Goal: Check status: Check status

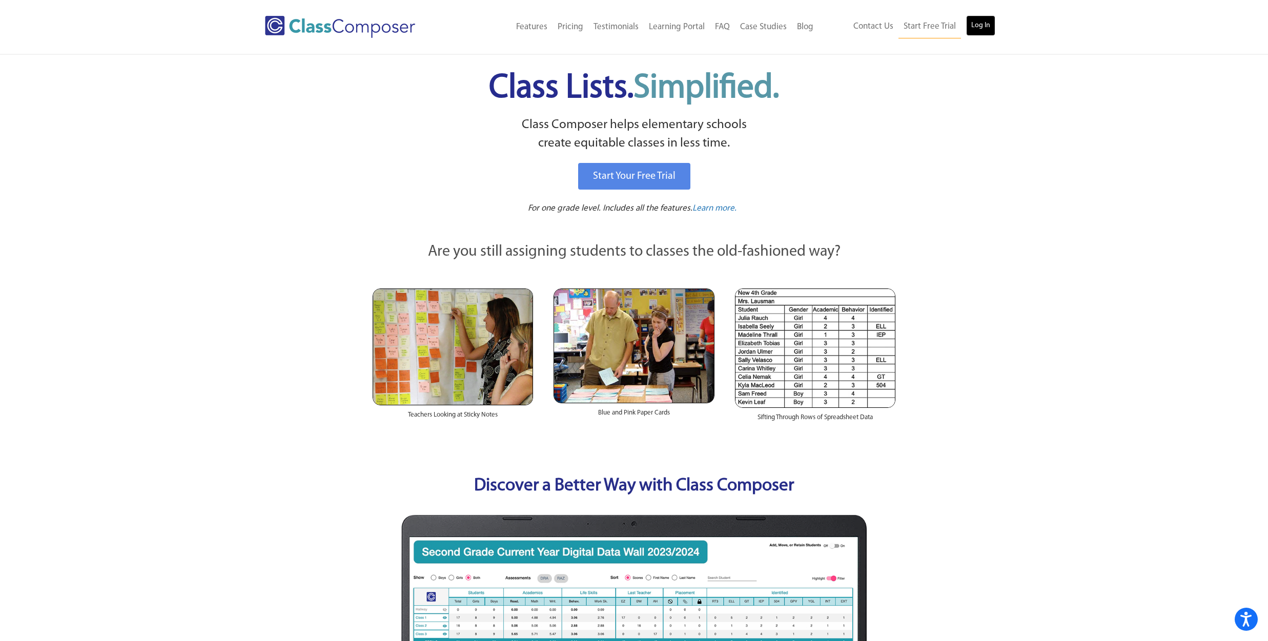
click at [990, 24] on link "Log In" at bounding box center [980, 25] width 29 height 21
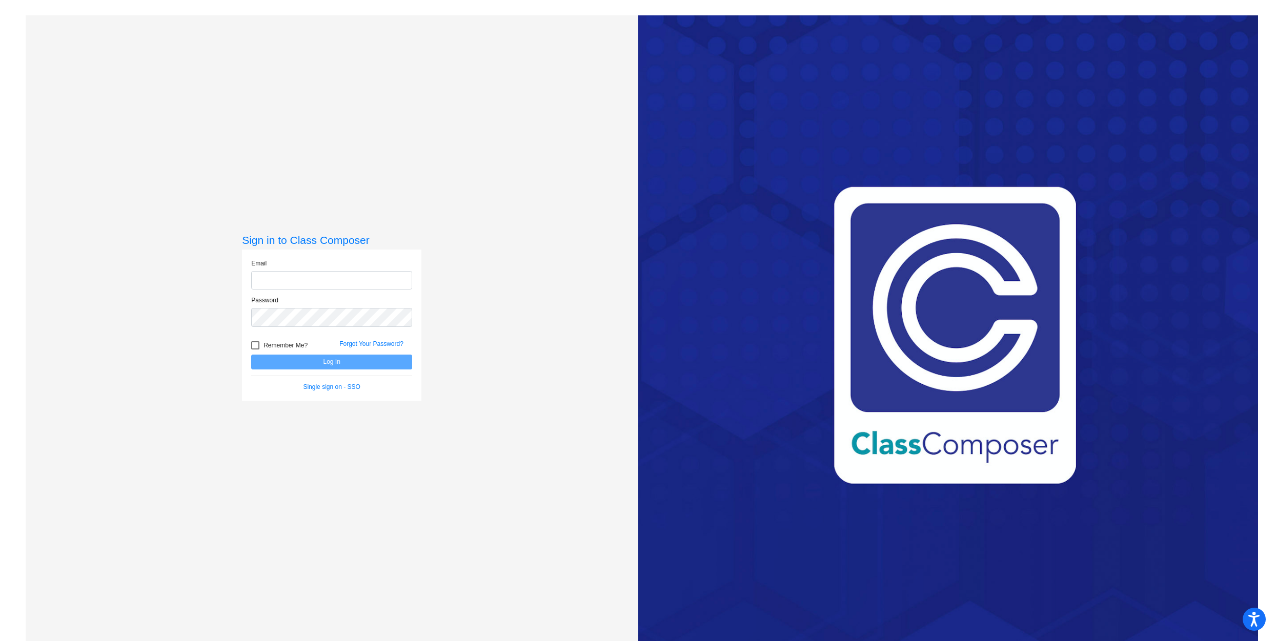
type input "Christine.noel@lcps.org"
click at [305, 365] on button "Log In" at bounding box center [331, 362] width 161 height 15
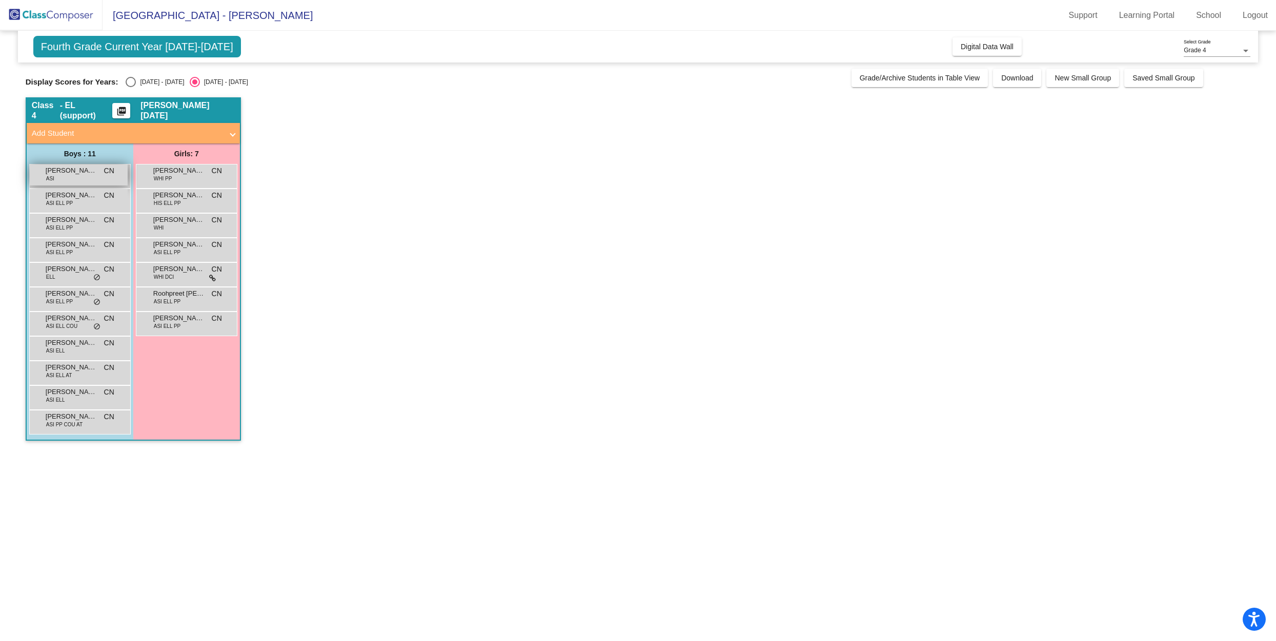
click at [83, 178] on div "Aeydh Syed ASI CN lock do_not_disturb_alt" at bounding box center [79, 175] width 98 height 21
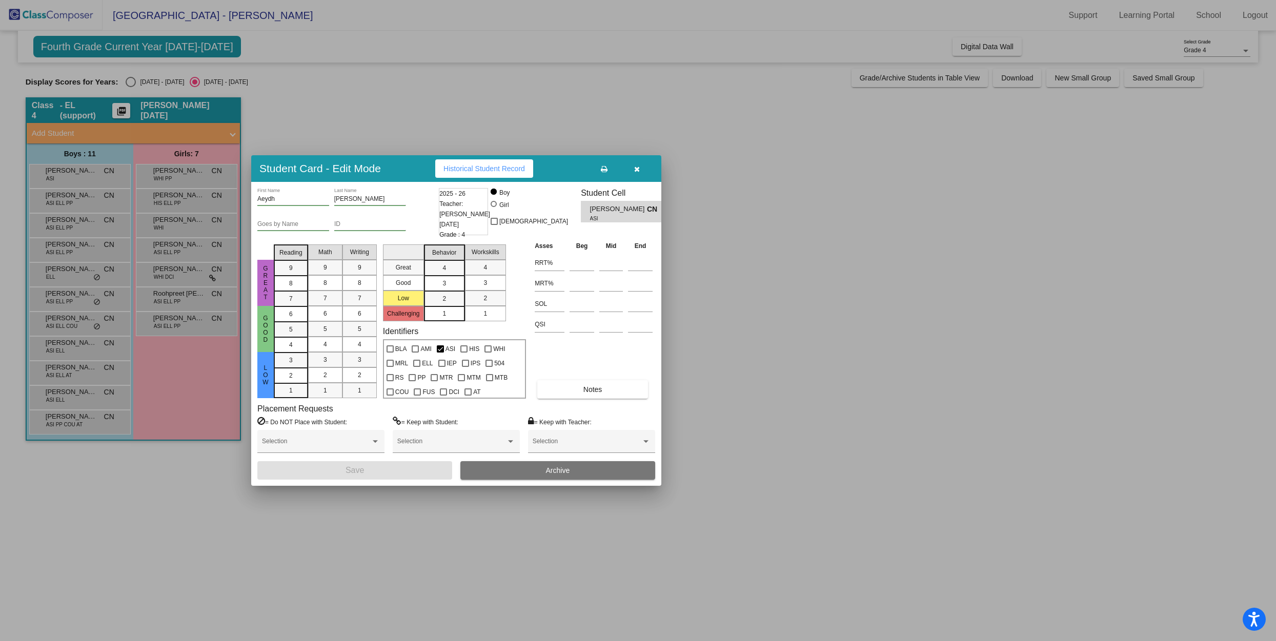
click at [73, 198] on div at bounding box center [638, 320] width 1276 height 641
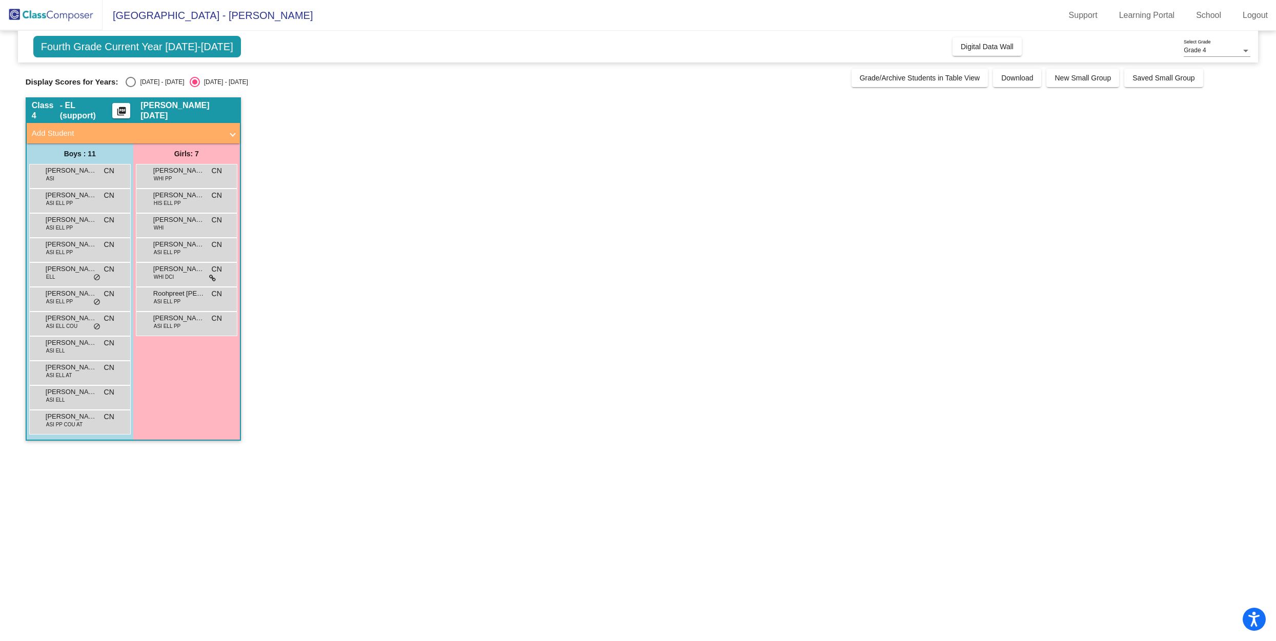
click at [73, 198] on span "Arjun Sundaramoorthy Gowshik Babu" at bounding box center [71, 195] width 51 height 10
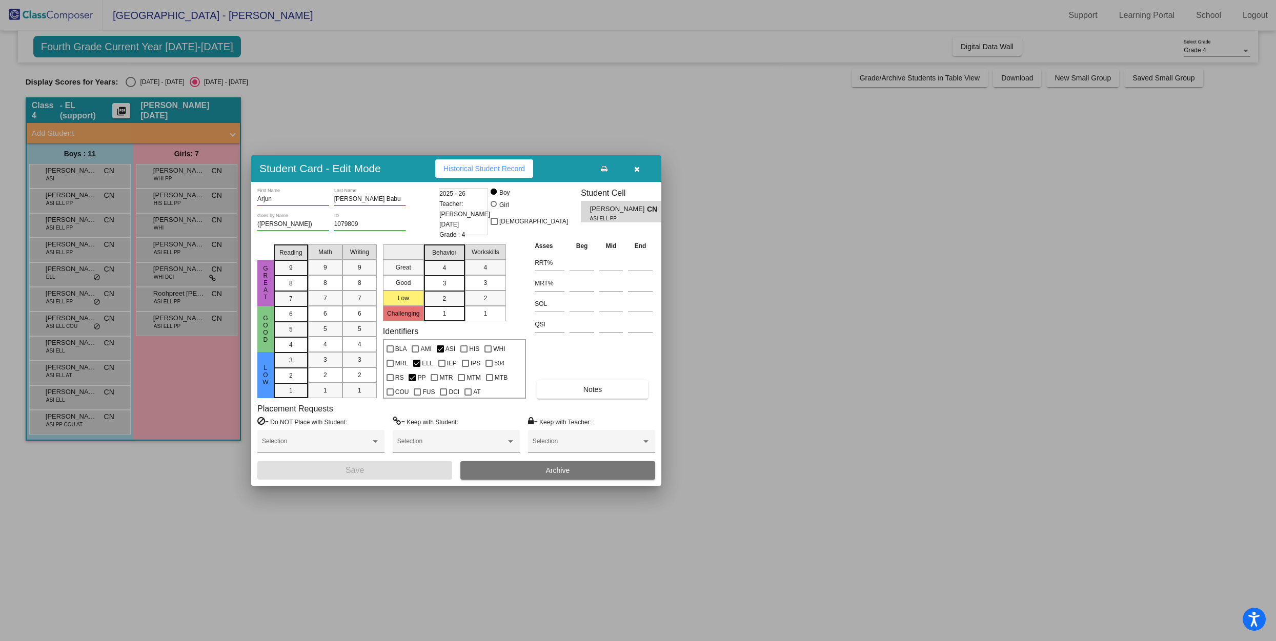
click at [75, 224] on div at bounding box center [638, 320] width 1276 height 641
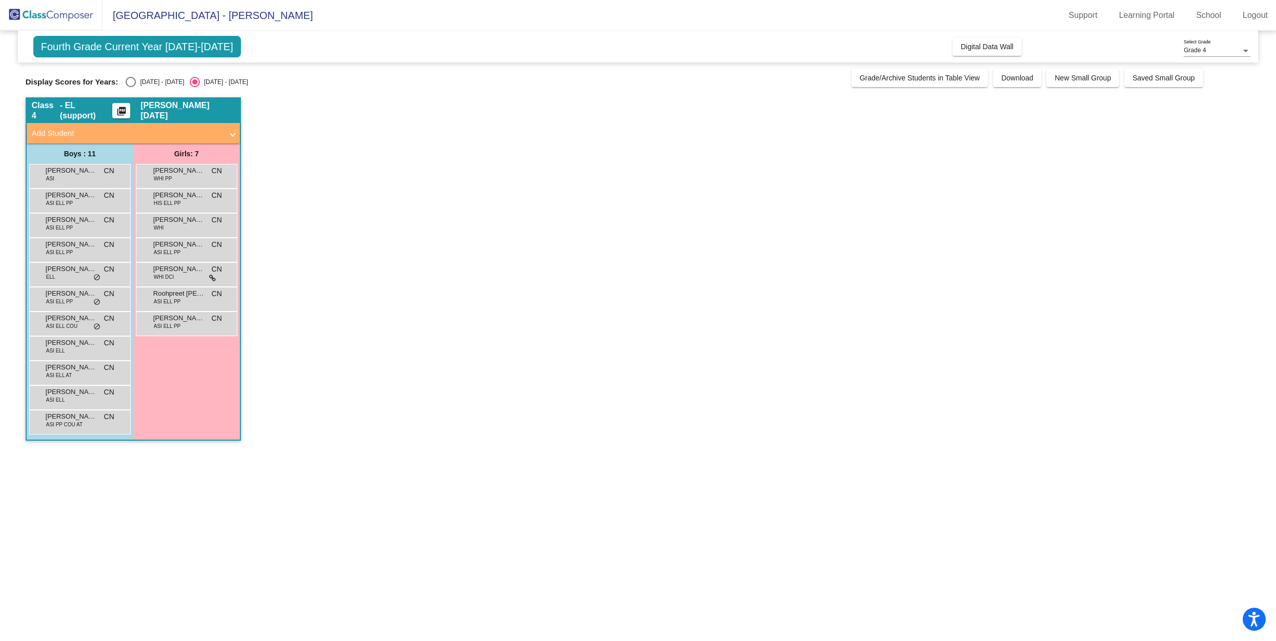
click at [75, 224] on span "Baheer Ahmad" at bounding box center [71, 220] width 51 height 10
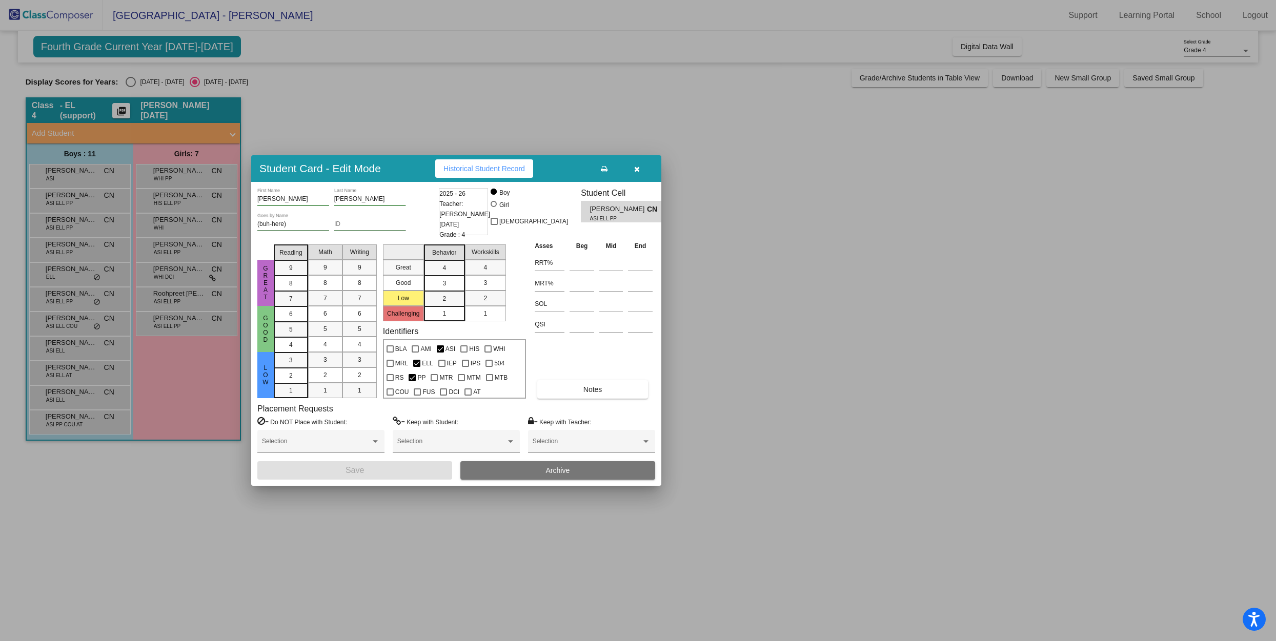
click at [83, 246] on div at bounding box center [638, 320] width 1276 height 641
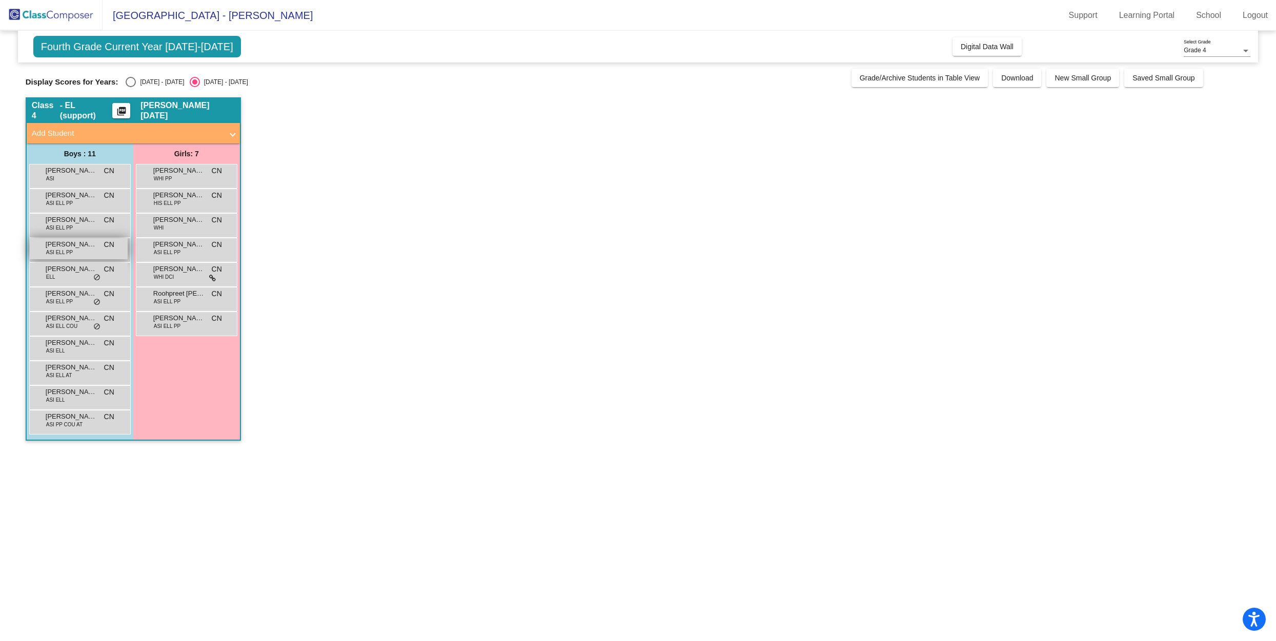
click at [83, 246] on span "Eisa Younas" at bounding box center [71, 244] width 51 height 10
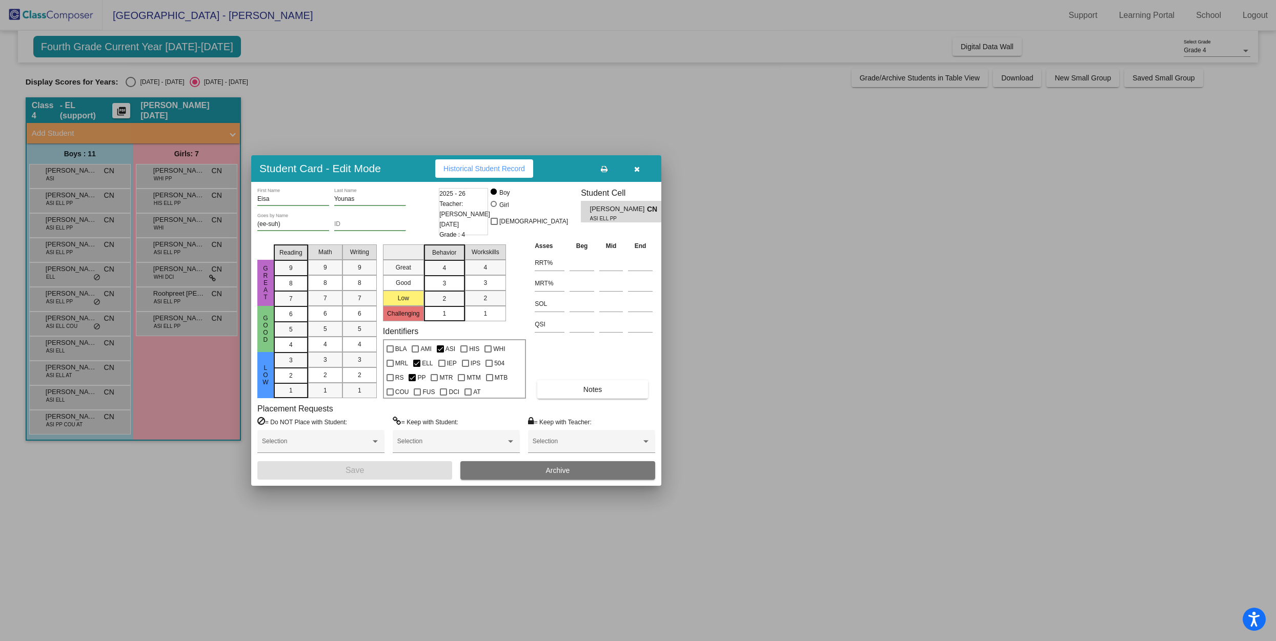
click at [82, 274] on div at bounding box center [638, 320] width 1276 height 641
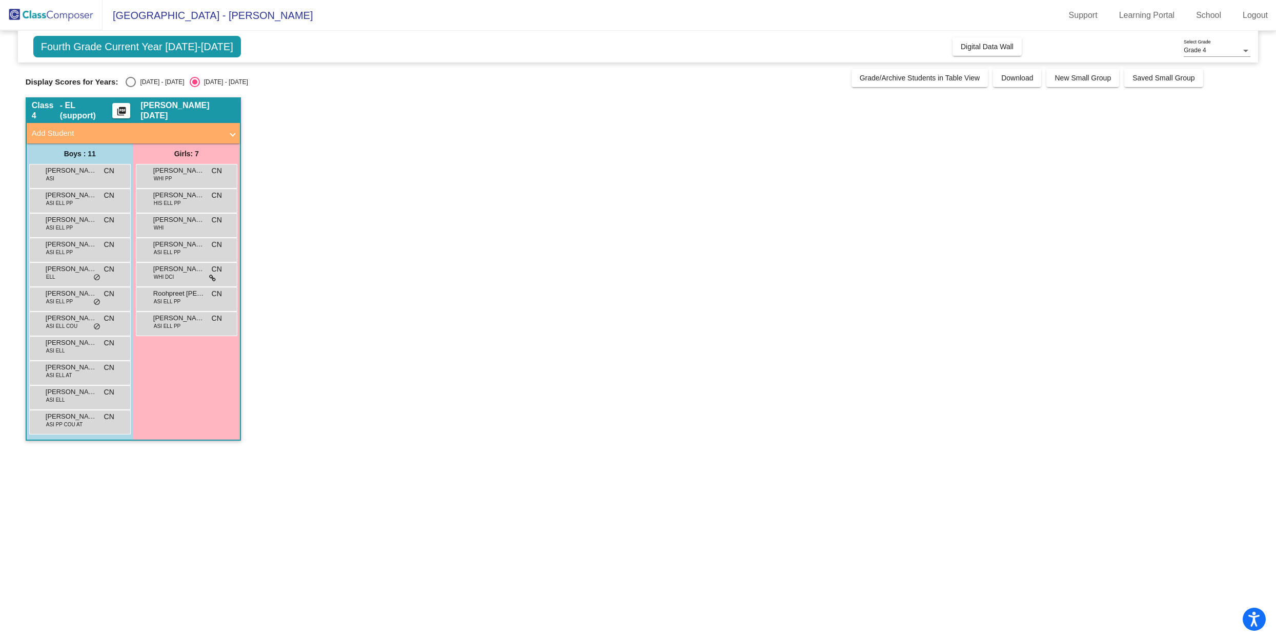
click at [82, 274] on div "Emir Kuru ELL CN lock do_not_disturb_alt" at bounding box center [79, 273] width 98 height 21
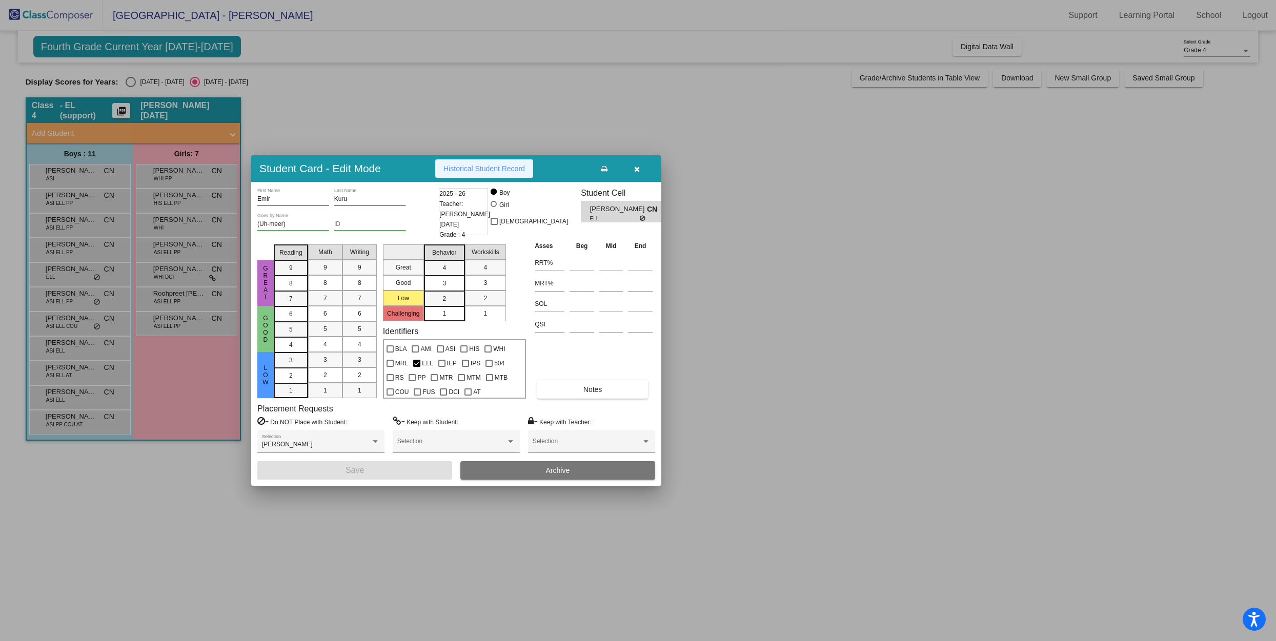
click at [490, 167] on span "Historical Student Record" at bounding box center [484, 169] width 82 height 8
click at [74, 276] on div at bounding box center [638, 320] width 1276 height 641
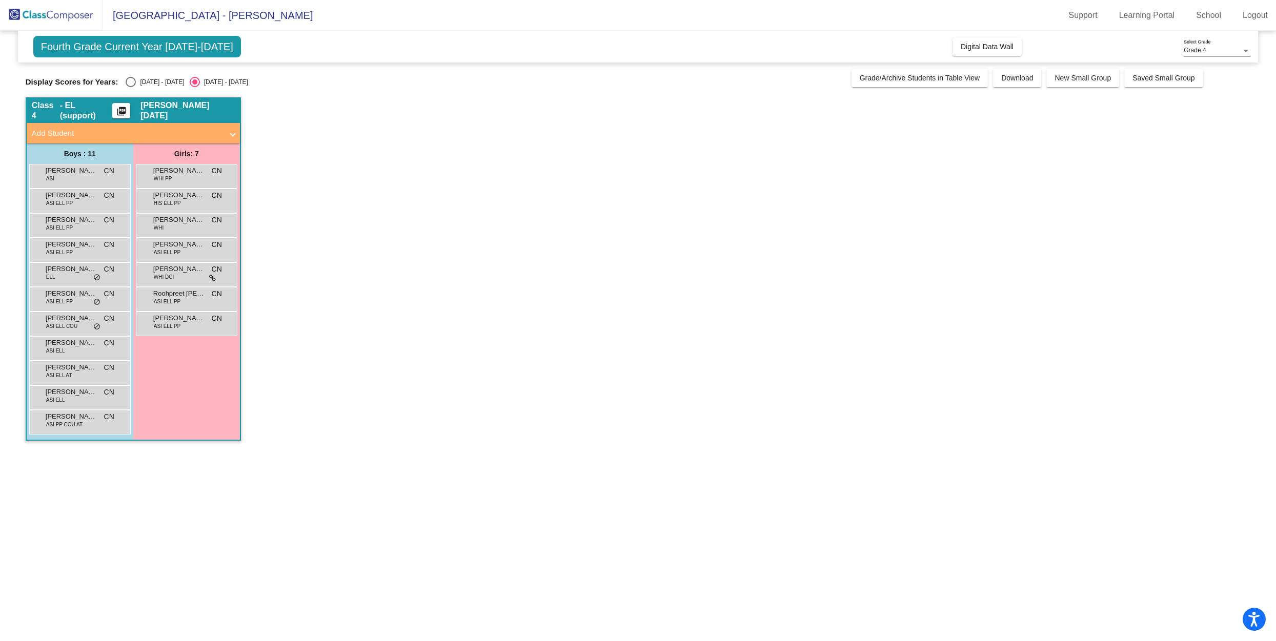
click at [74, 276] on div "Emir Kuru ELL CN lock do_not_disturb_alt" at bounding box center [79, 273] width 98 height 21
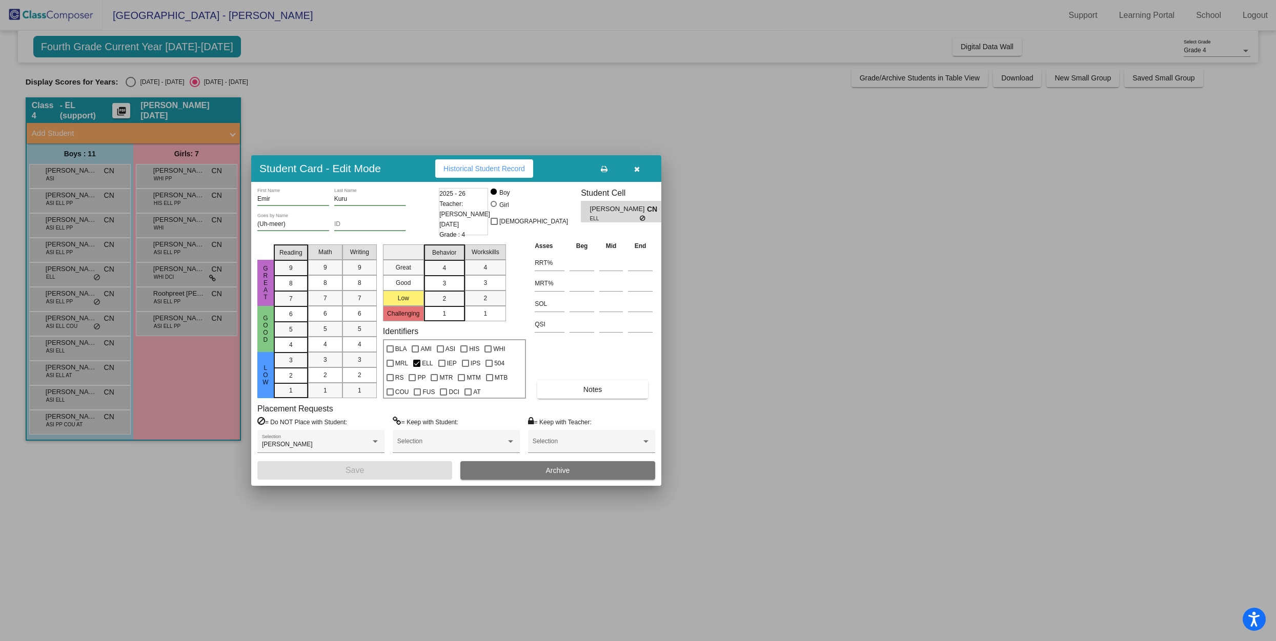
click at [78, 296] on div at bounding box center [638, 320] width 1276 height 641
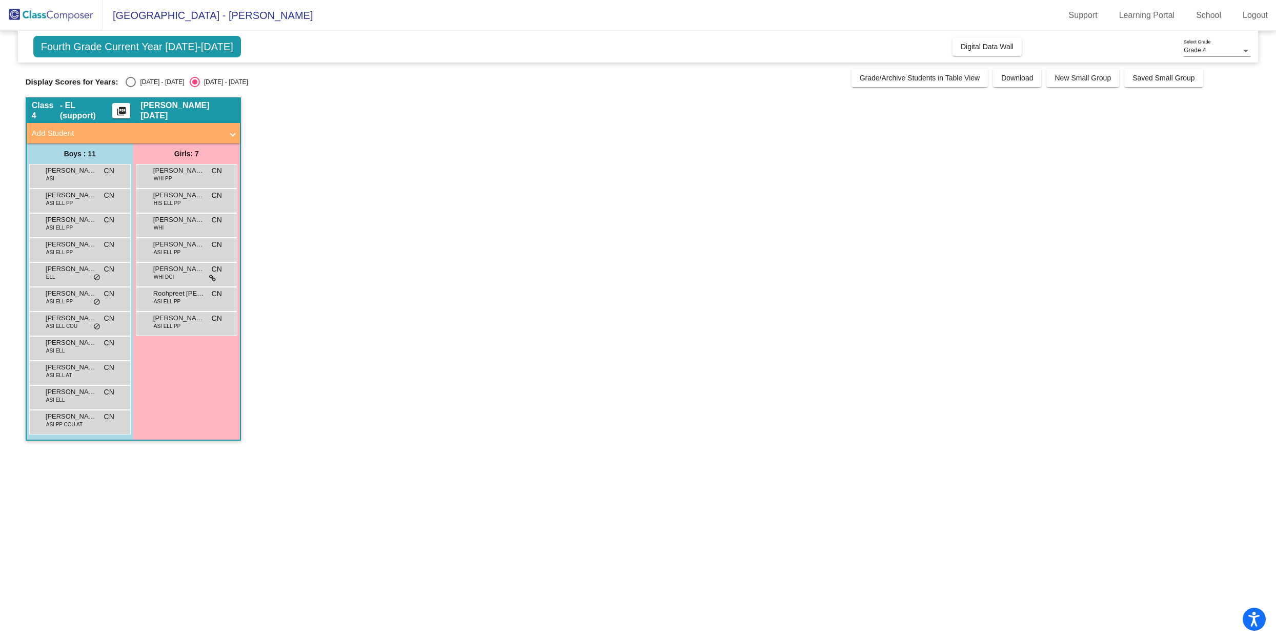
click at [78, 296] on span "Ibrahim Fadhil" at bounding box center [71, 294] width 51 height 10
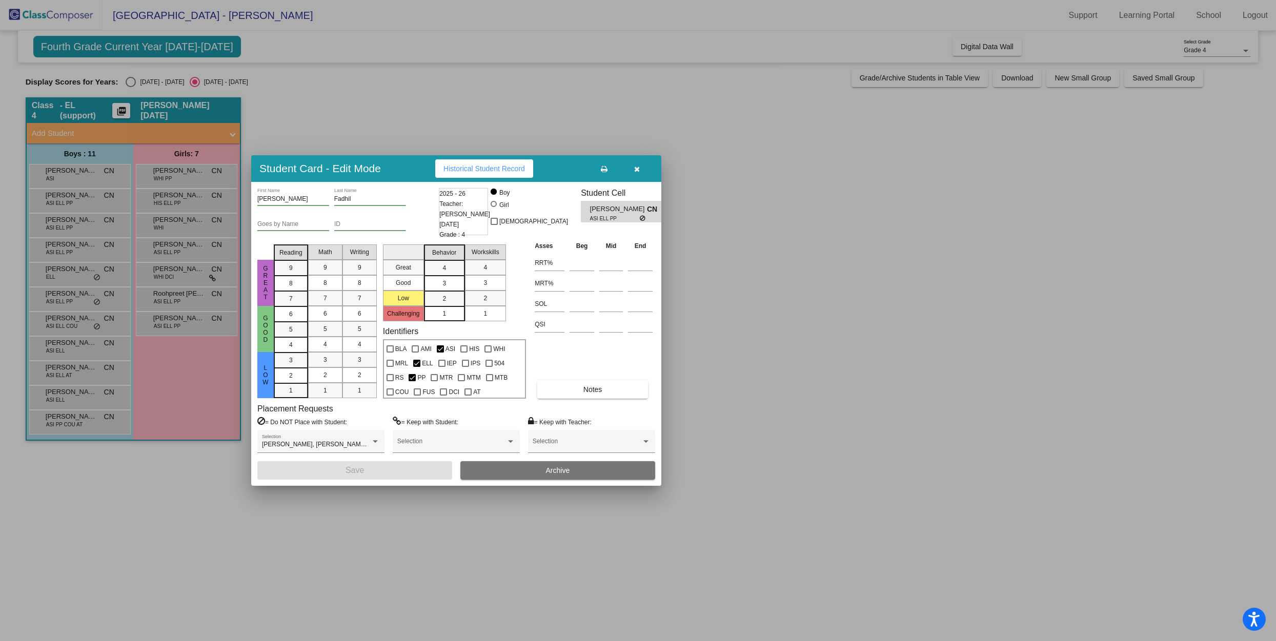
click at [81, 327] on div at bounding box center [638, 320] width 1276 height 641
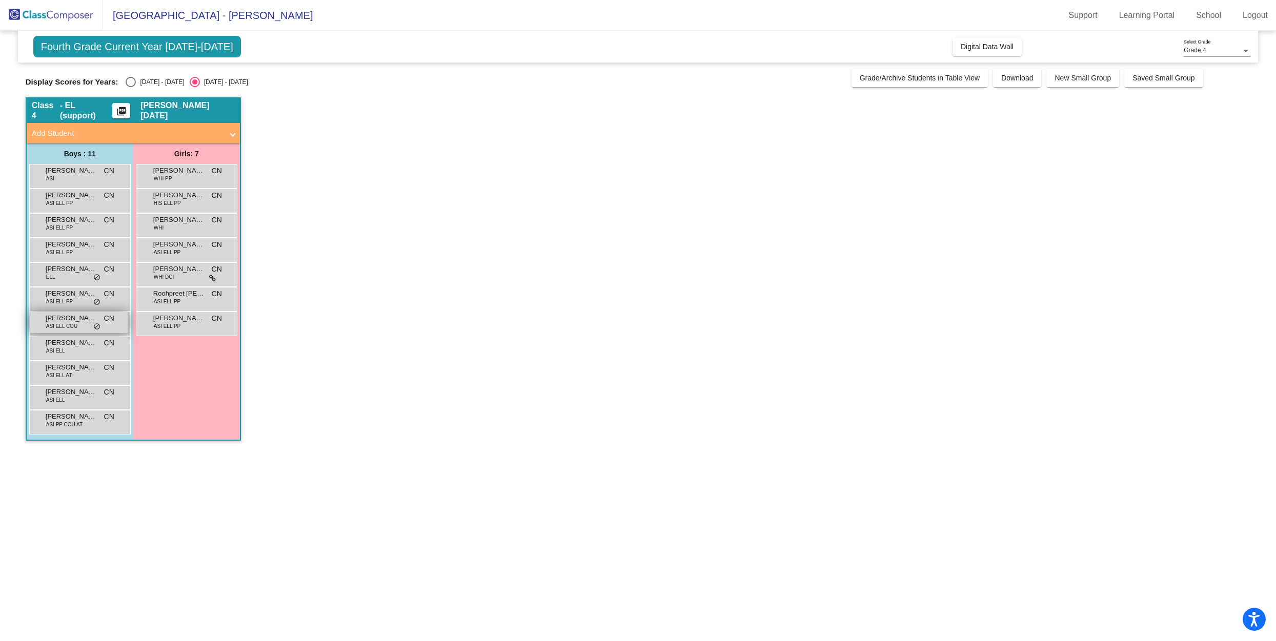
click at [81, 327] on div "Jeremy Lam ASI ELL COU CN lock do_not_disturb_alt" at bounding box center [79, 322] width 98 height 21
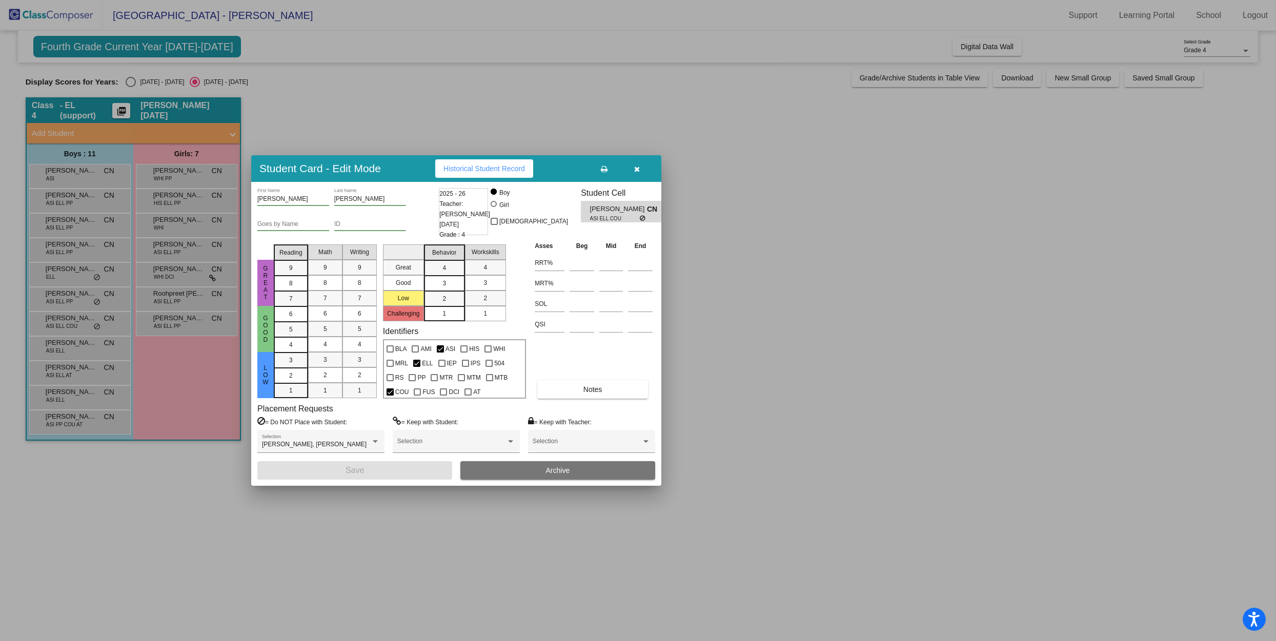
click at [80, 352] on div at bounding box center [638, 320] width 1276 height 641
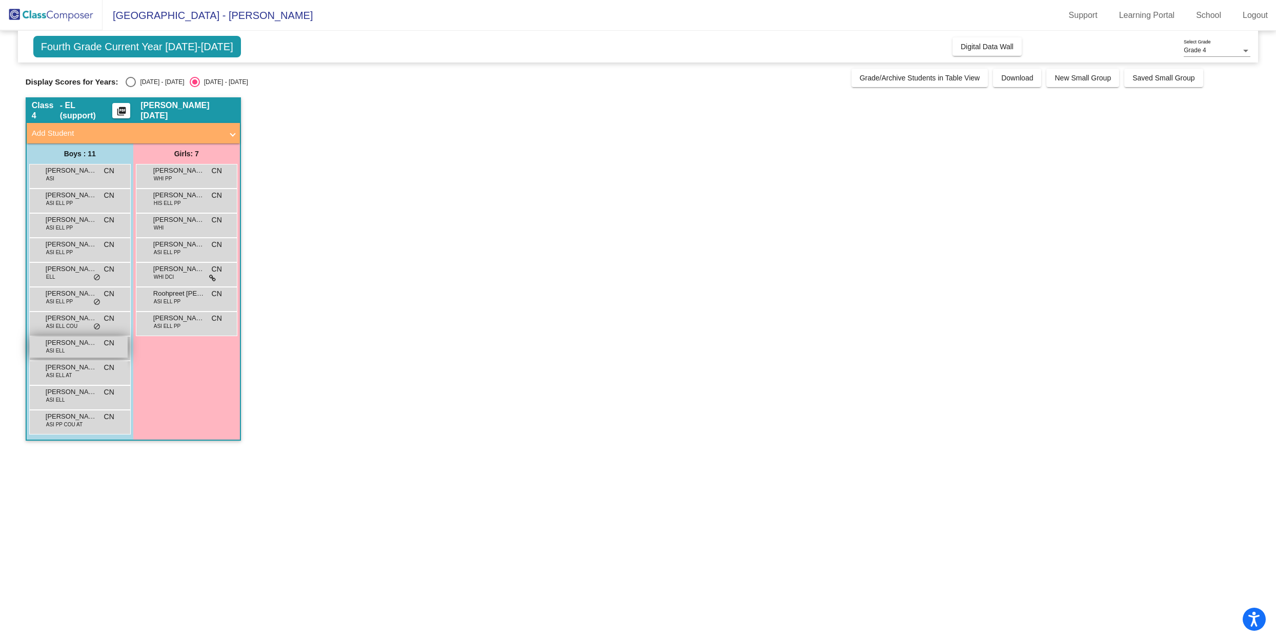
click at [79, 350] on div "Shivansh Chaudhary ASI ELL CN lock do_not_disturb_alt" at bounding box center [79, 347] width 98 height 21
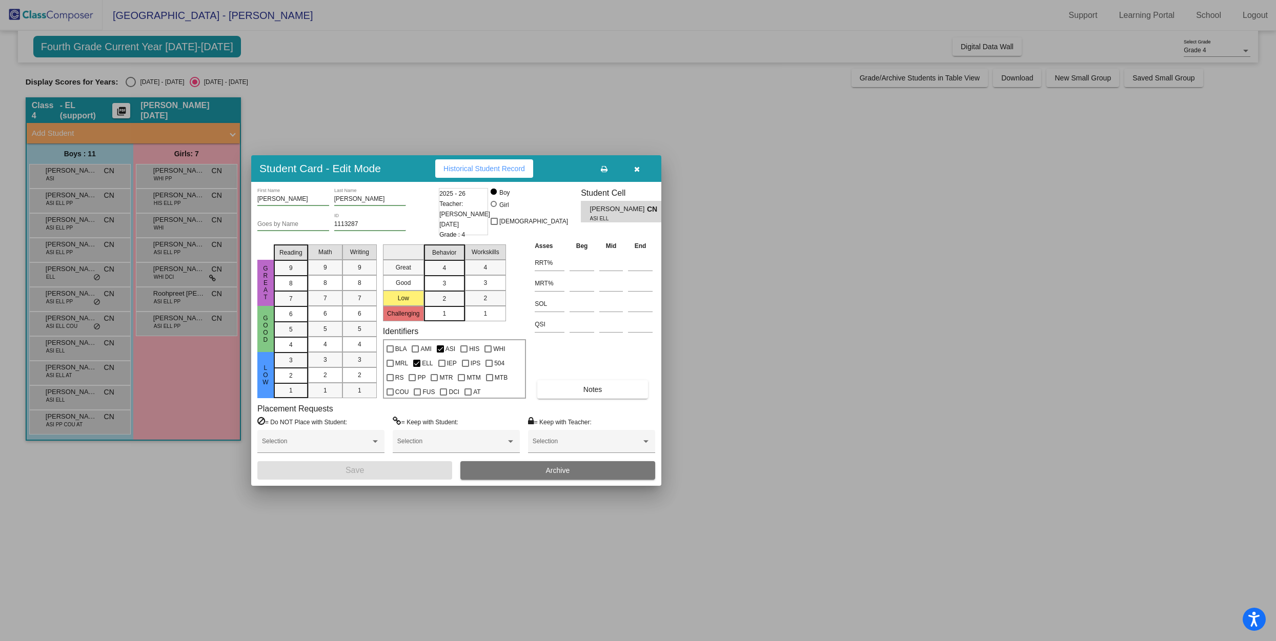
click at [79, 371] on div at bounding box center [638, 320] width 1276 height 641
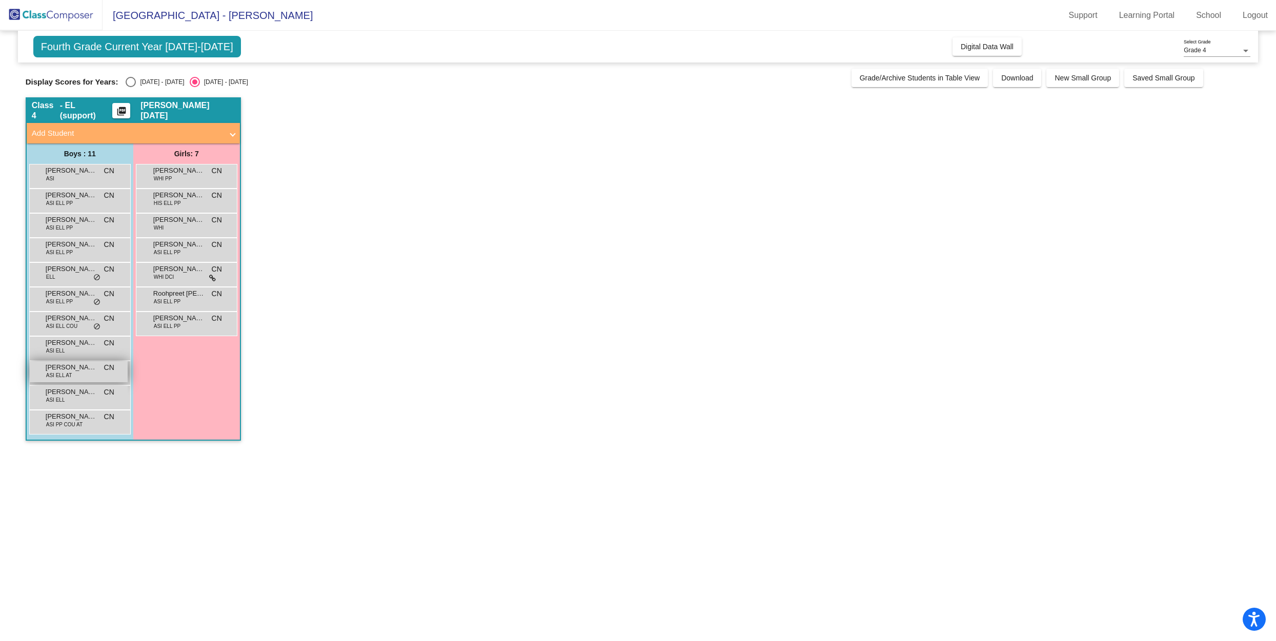
click at [79, 371] on span "Victor Kumar" at bounding box center [71, 367] width 51 height 10
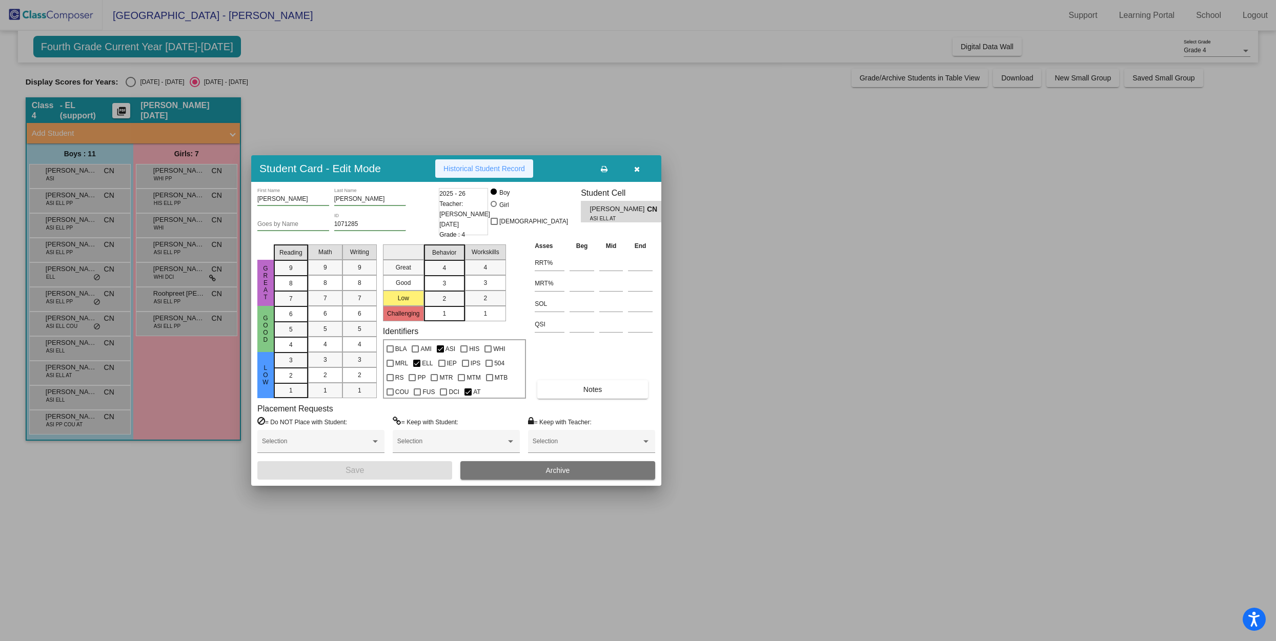
click at [496, 171] on span "Historical Student Record" at bounding box center [484, 169] width 82 height 8
click at [80, 392] on div at bounding box center [638, 320] width 1276 height 641
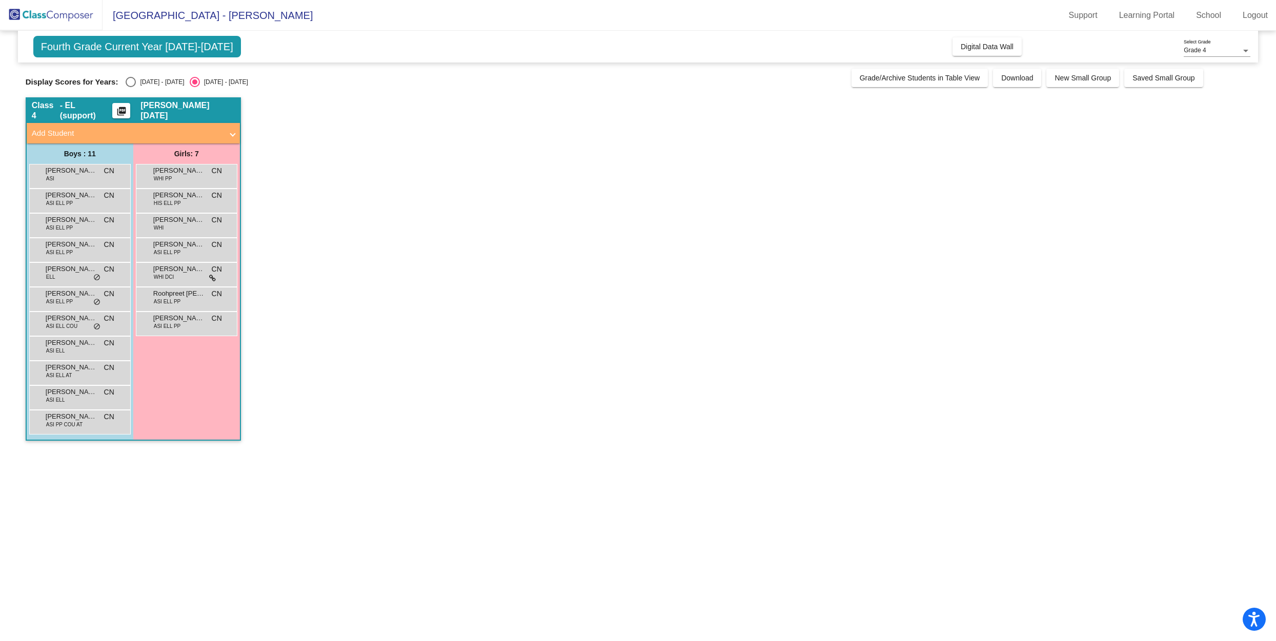
click at [80, 392] on span "Vishnu Kunderu" at bounding box center [71, 392] width 51 height 10
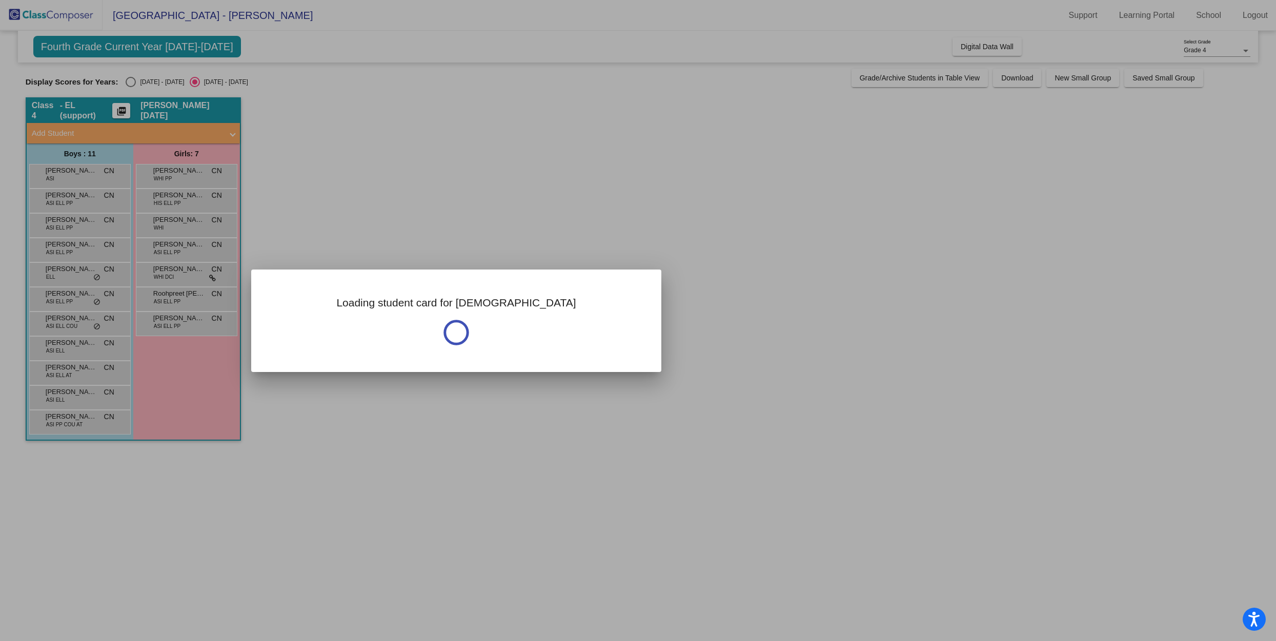
click at [80, 392] on div at bounding box center [638, 320] width 1276 height 641
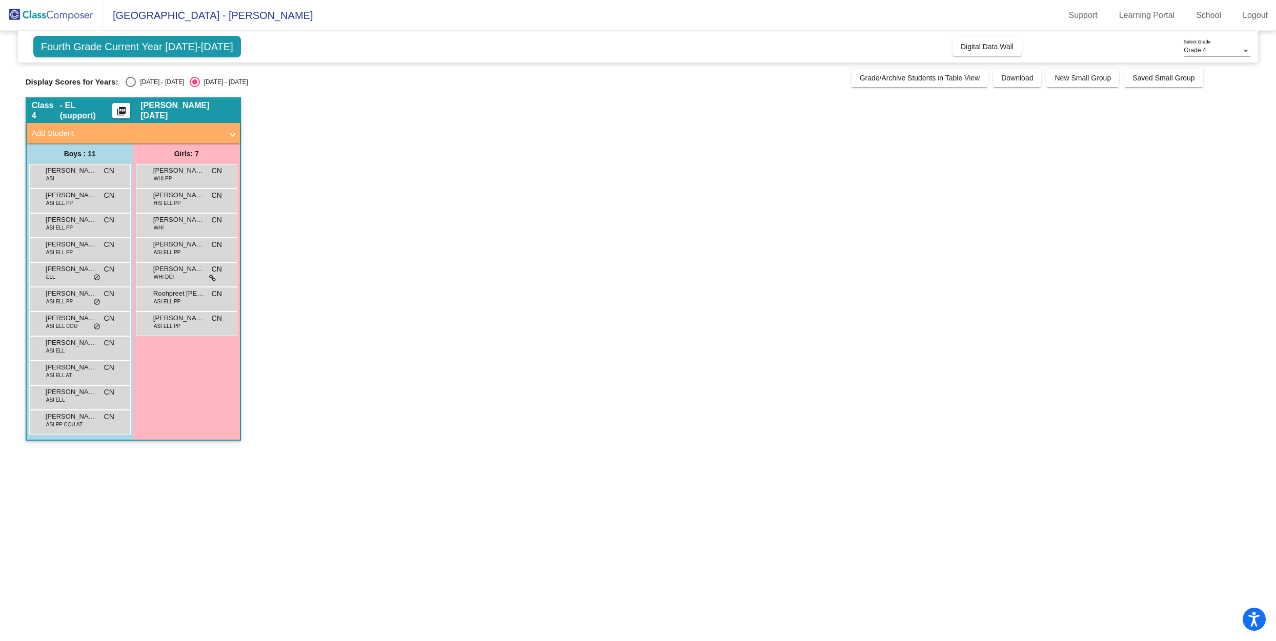
click at [80, 392] on span "Vishnu Kunderu" at bounding box center [71, 392] width 51 height 10
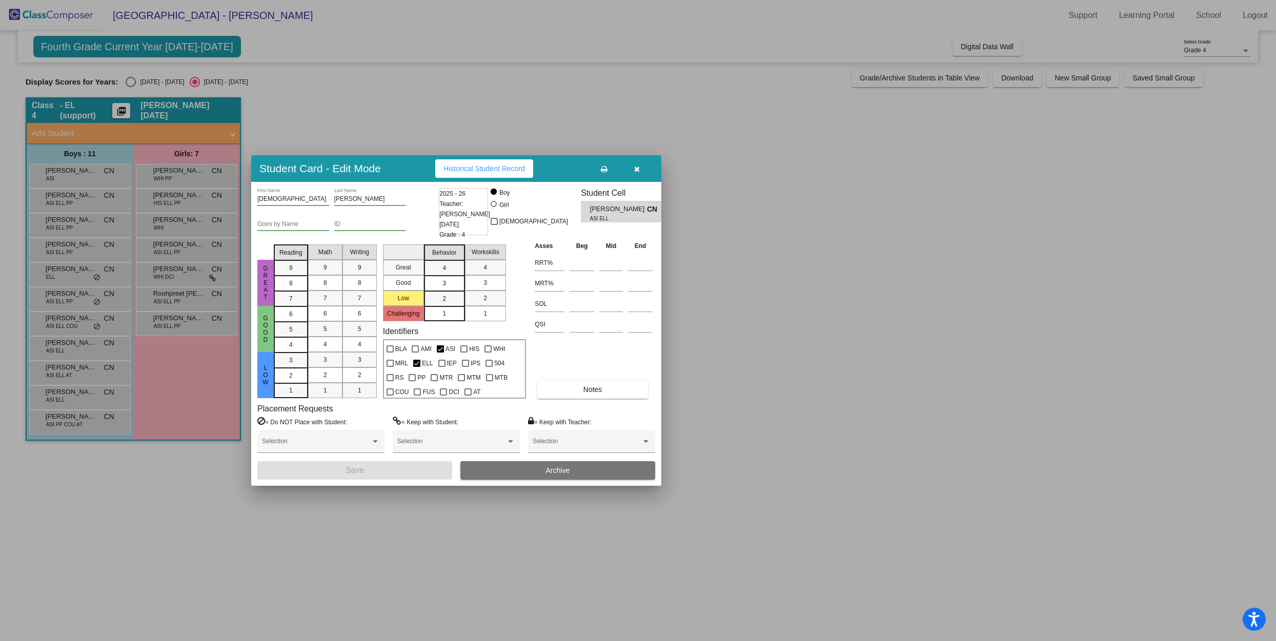
click at [85, 423] on div at bounding box center [638, 320] width 1276 height 641
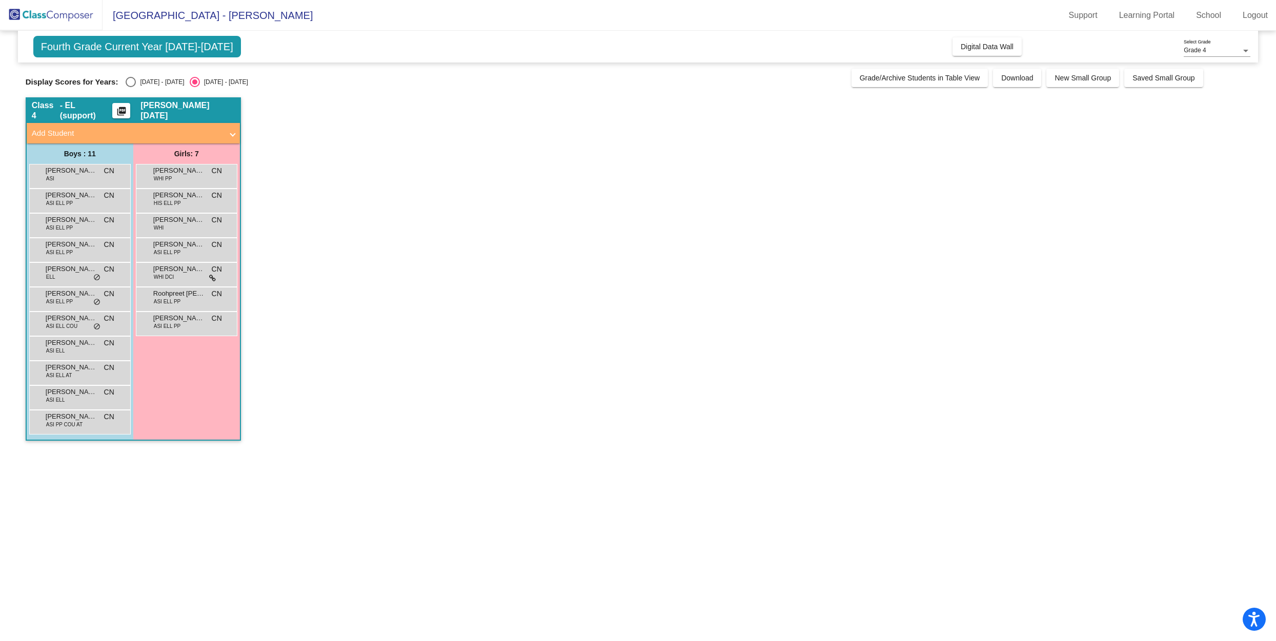
click at [85, 423] on div "Yuven Sharma ASI PP COU AT CN lock do_not_disturb_alt" at bounding box center [79, 421] width 98 height 21
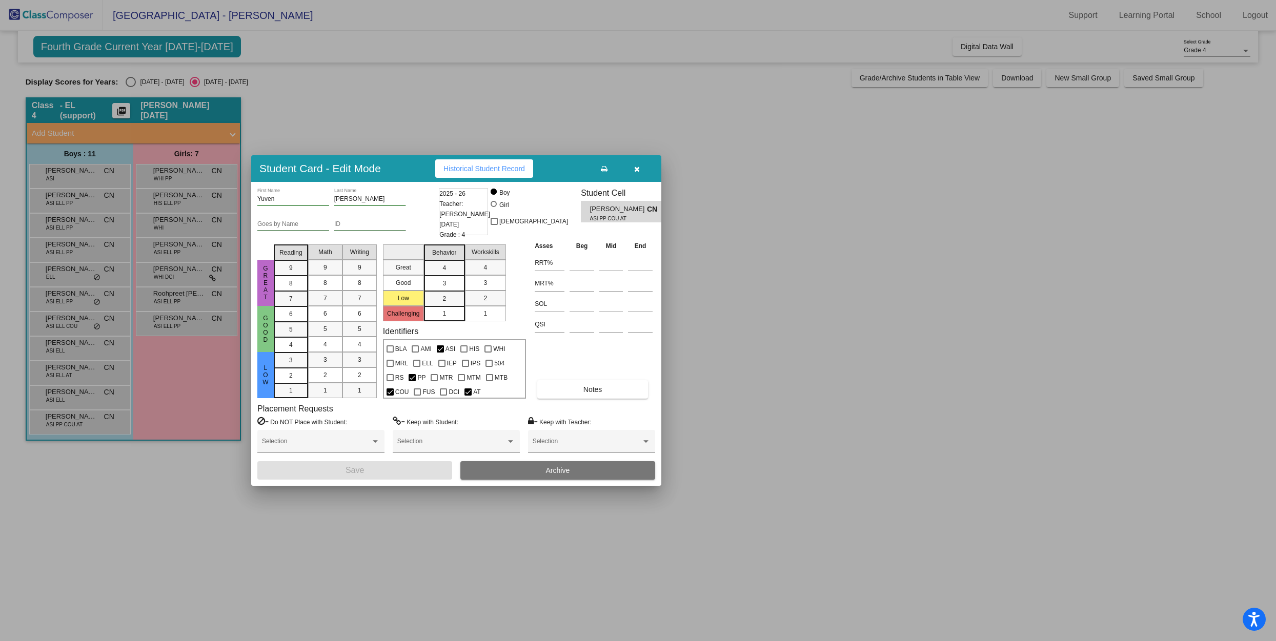
click at [178, 174] on div at bounding box center [638, 320] width 1276 height 641
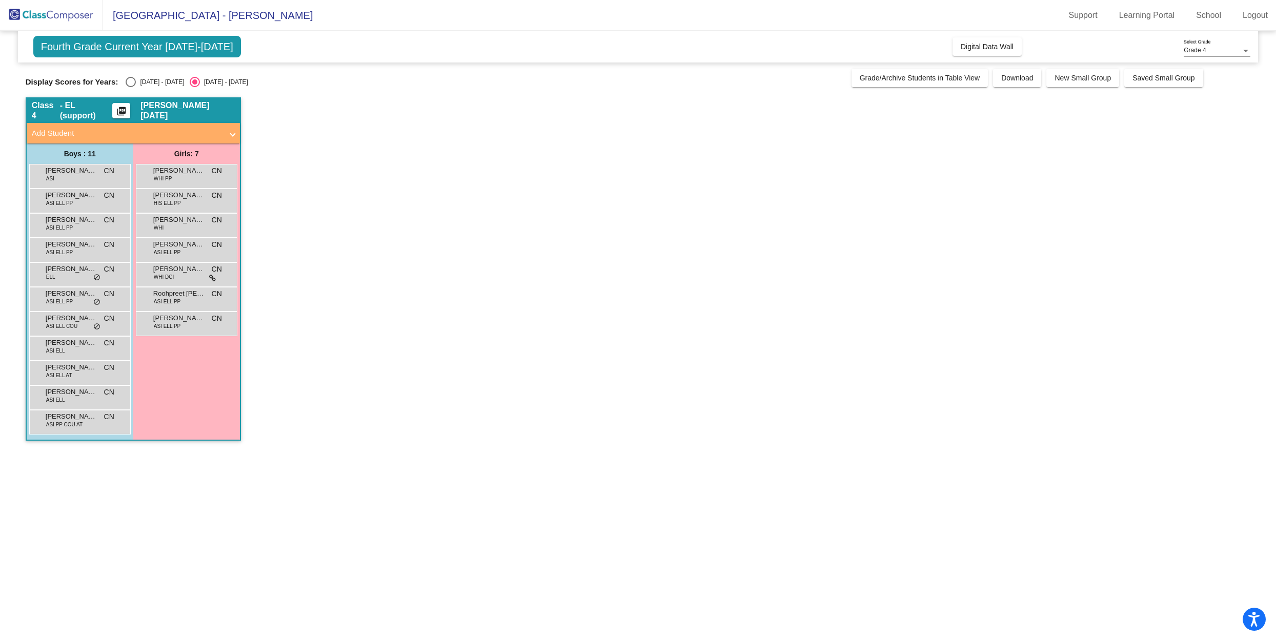
click at [178, 174] on span "Aria Duis" at bounding box center [178, 171] width 51 height 10
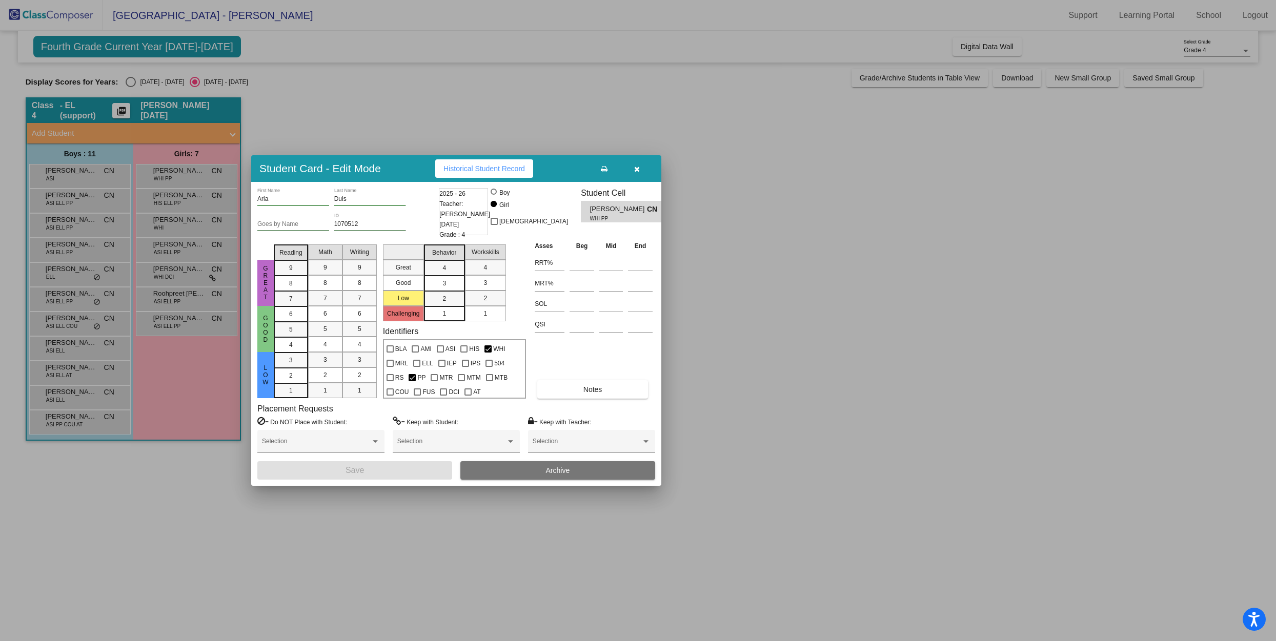
click at [182, 203] on div at bounding box center [638, 320] width 1276 height 641
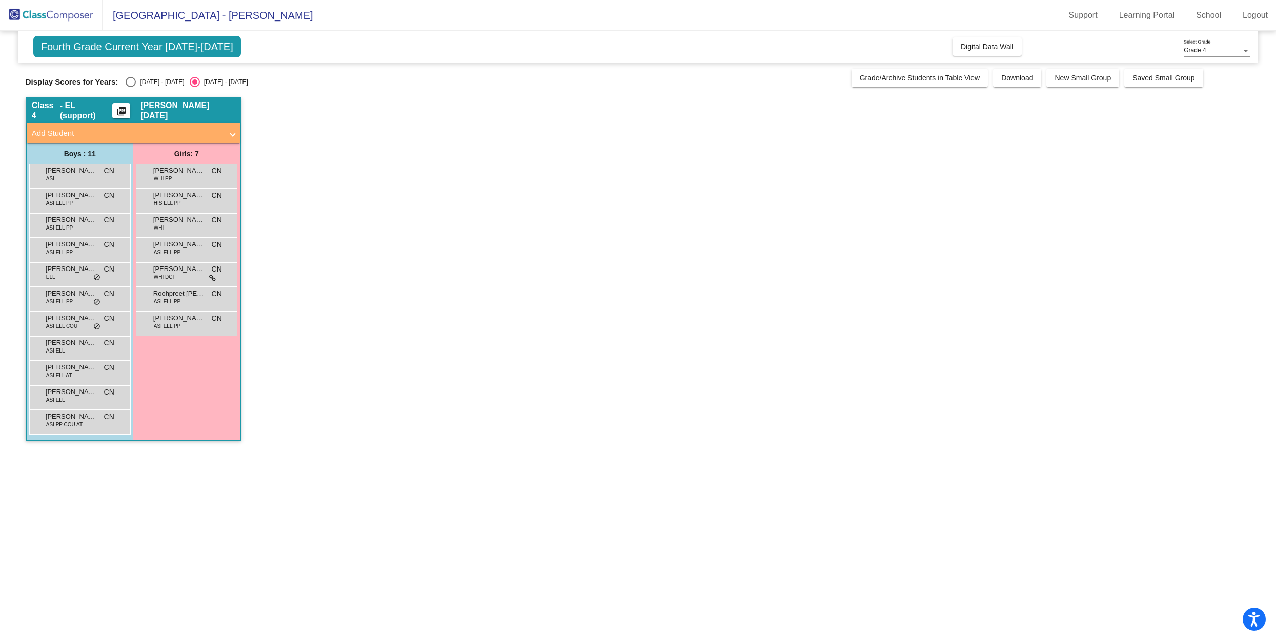
click at [182, 203] on div "Brianna Flores Ayala HIS ELL PP CN lock do_not_disturb_alt" at bounding box center [186, 199] width 98 height 21
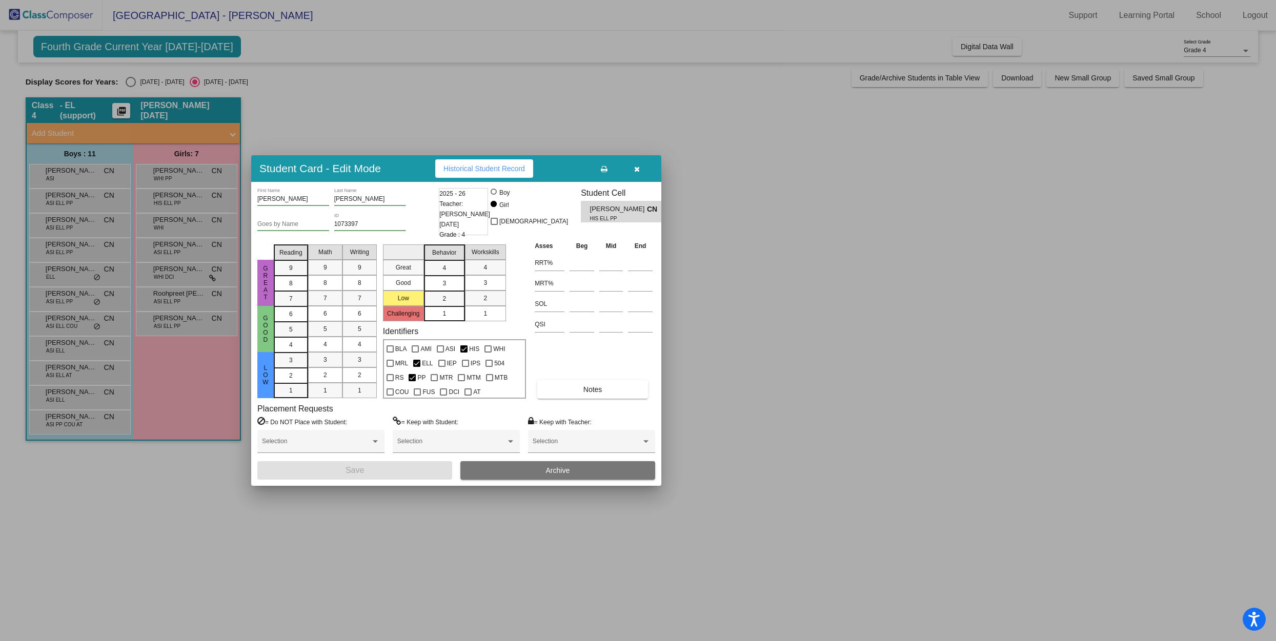
click at [177, 225] on div at bounding box center [638, 320] width 1276 height 641
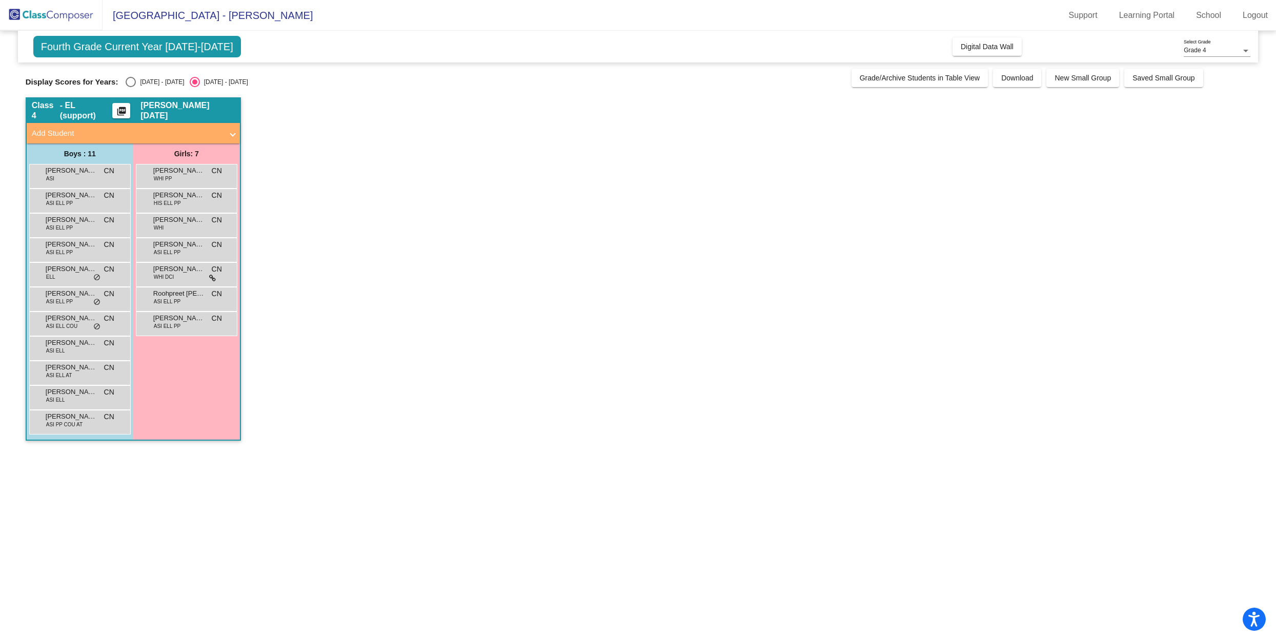
click at [177, 225] on div "Emmy Meriam WHI CN lock do_not_disturb_alt" at bounding box center [186, 224] width 98 height 21
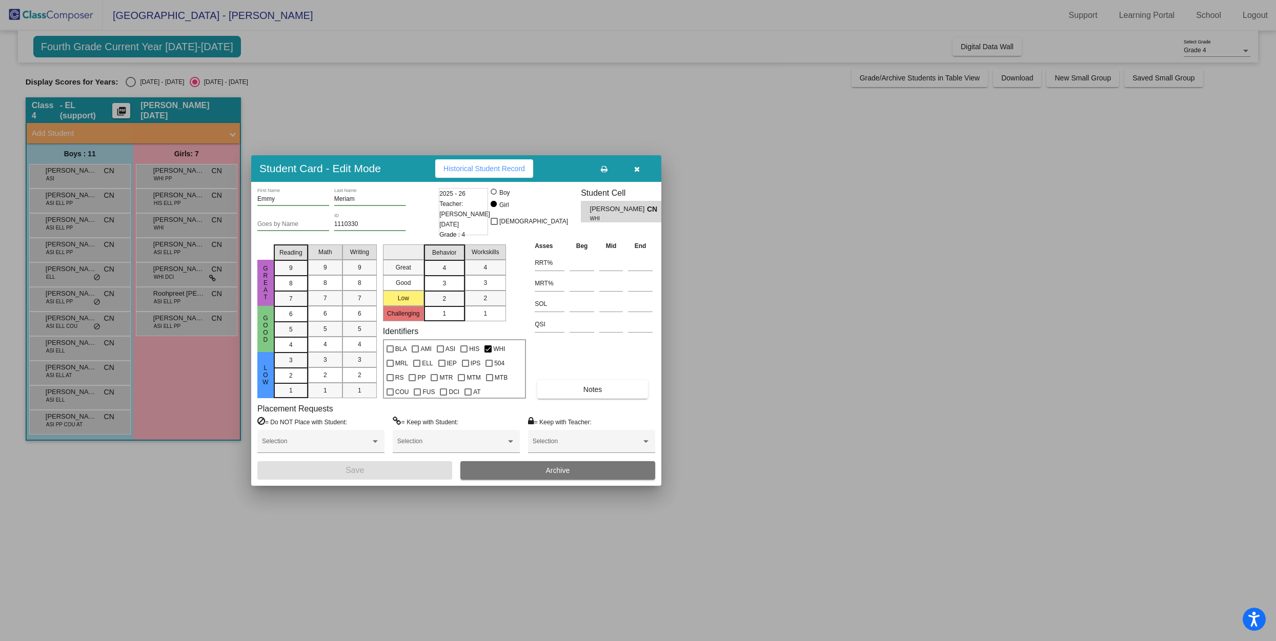
click at [178, 256] on div at bounding box center [638, 320] width 1276 height 641
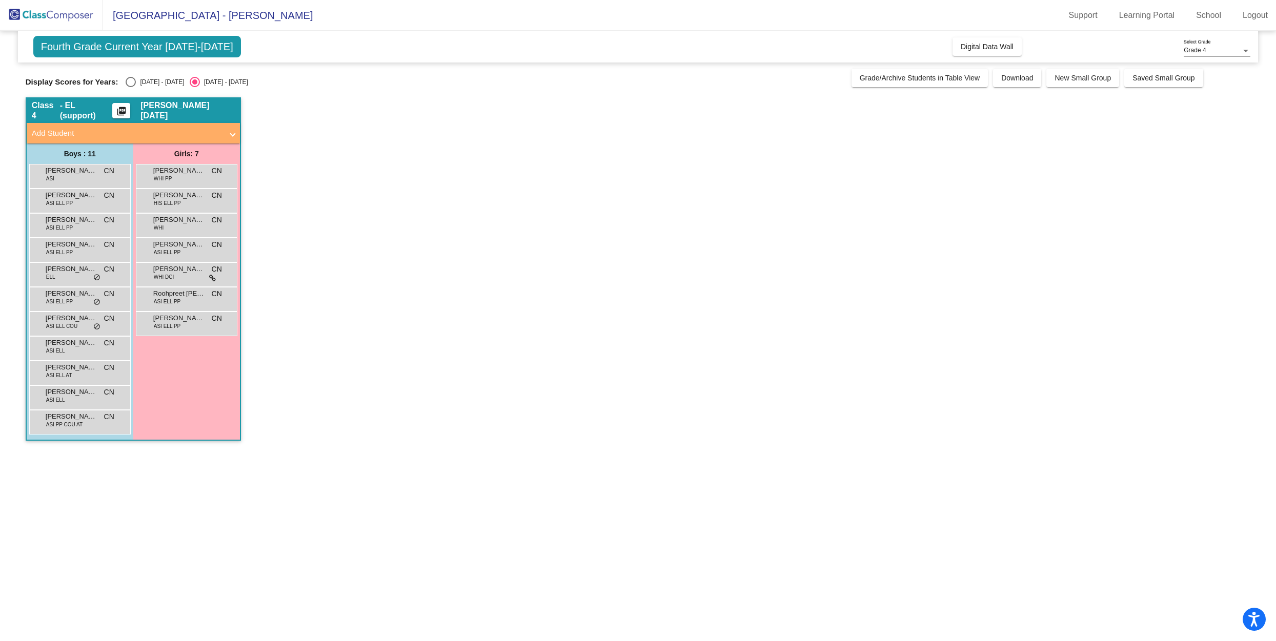
click at [178, 256] on span "ASI ELL PP" at bounding box center [167, 253] width 27 height 8
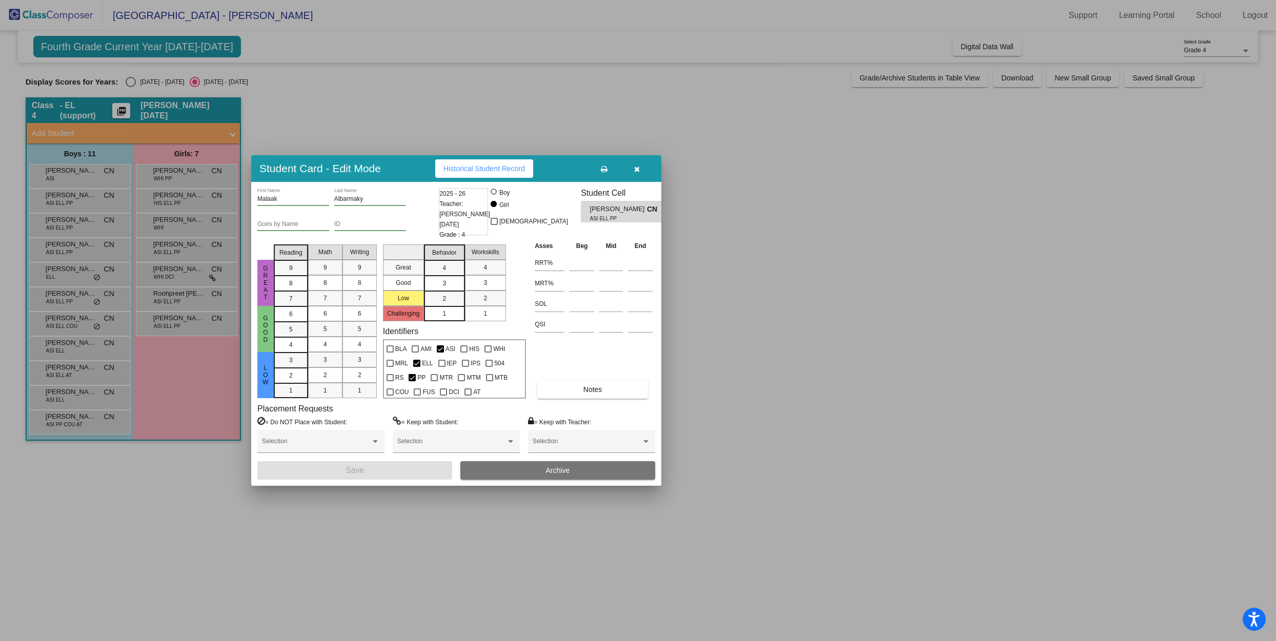
click at [175, 280] on div at bounding box center [638, 320] width 1276 height 641
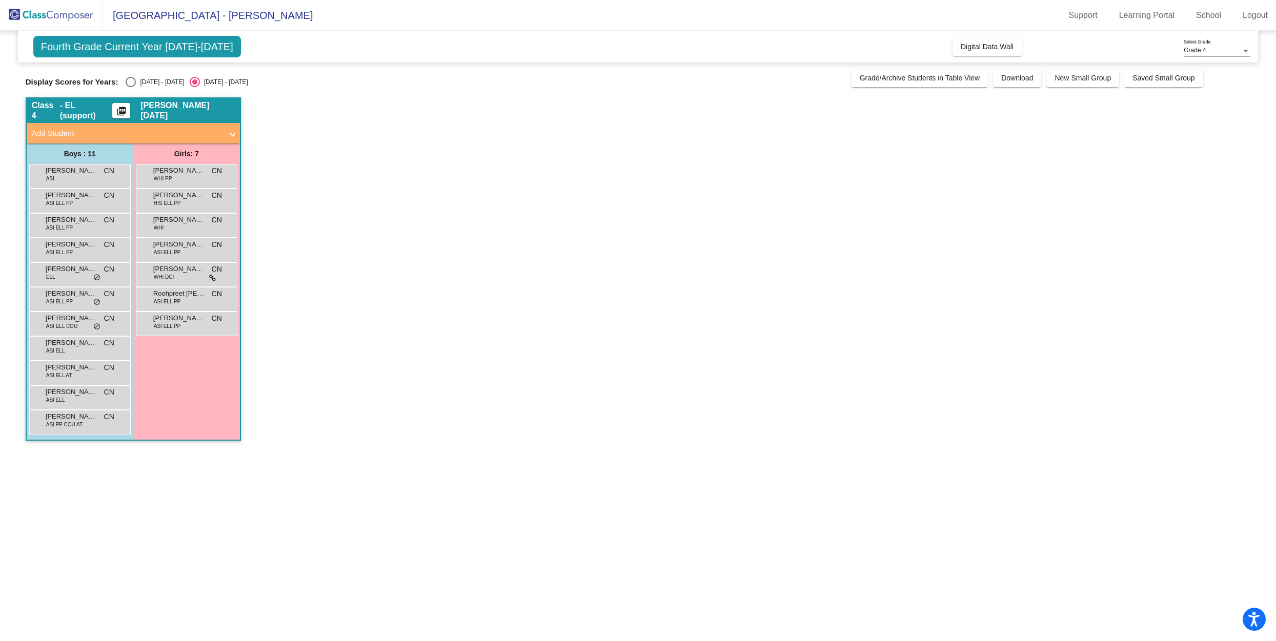
click at [175, 280] on div "Reagan Kenny WHI DCI CN lock do_not_disturb_alt" at bounding box center [186, 273] width 98 height 21
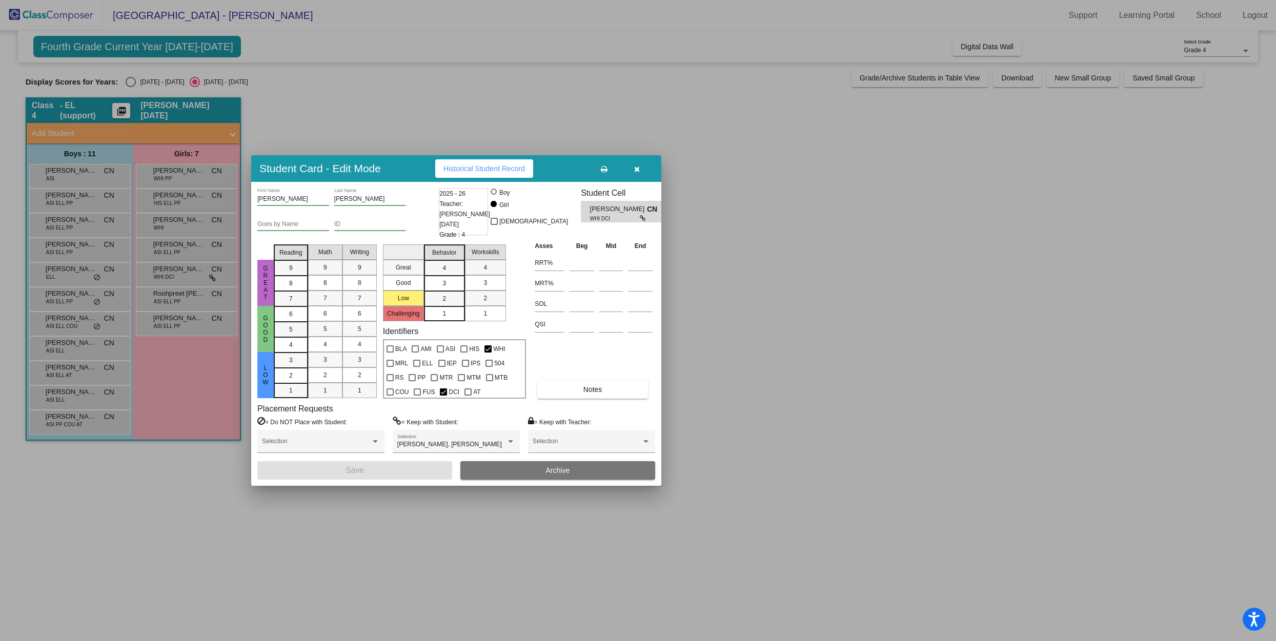
click at [178, 305] on div at bounding box center [638, 320] width 1276 height 641
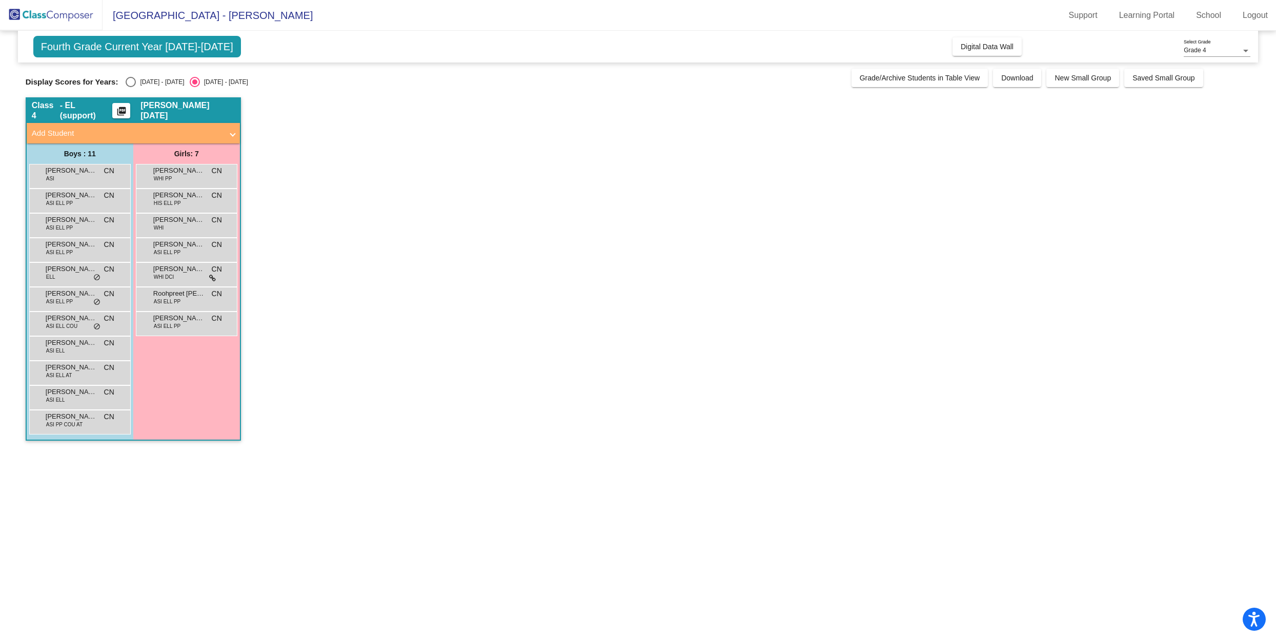
click at [178, 305] on span "ASI ELL PP" at bounding box center [167, 302] width 27 height 8
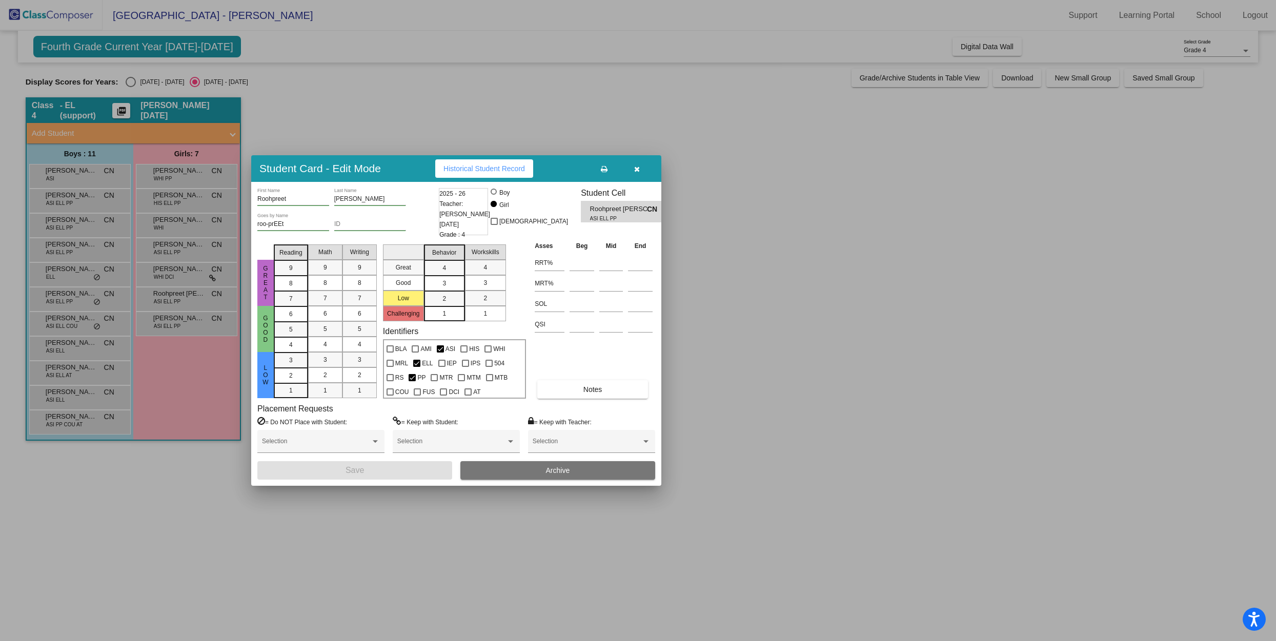
click at [180, 326] on div at bounding box center [638, 320] width 1276 height 641
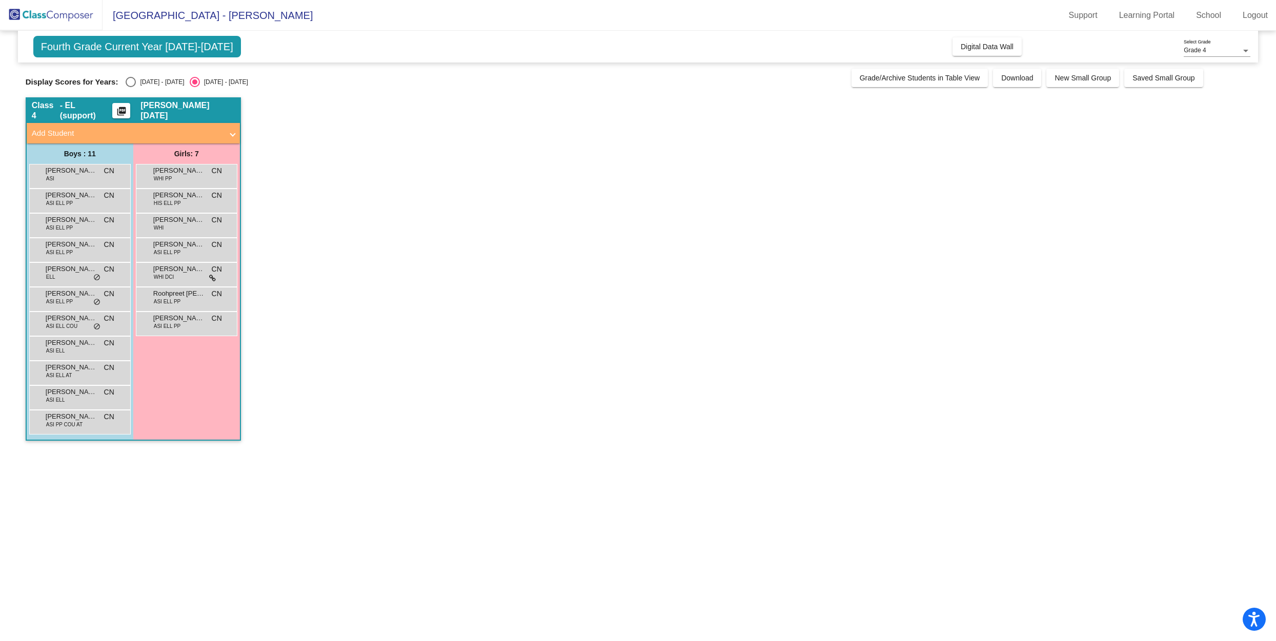
click at [180, 326] on div "Yashashvi Gottimukkala ASI ELL PP CN lock do_not_disturb_alt" at bounding box center [186, 322] width 98 height 21
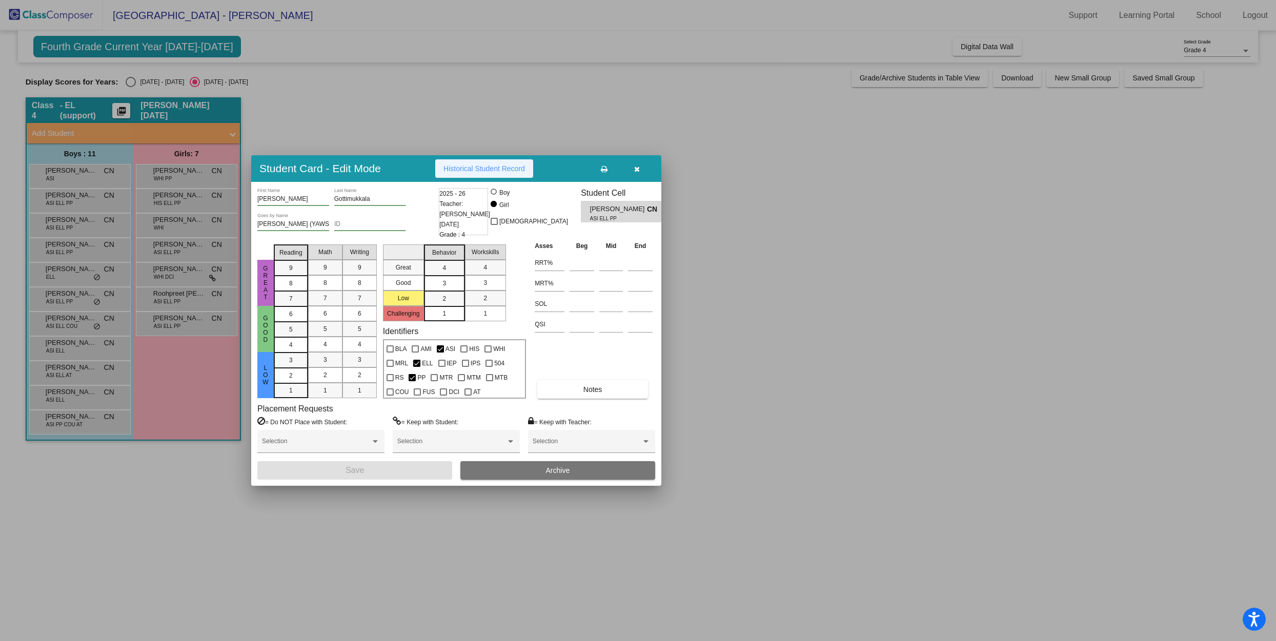
click at [494, 166] on span "Historical Student Record" at bounding box center [484, 169] width 82 height 8
click at [192, 277] on div at bounding box center [638, 320] width 1276 height 641
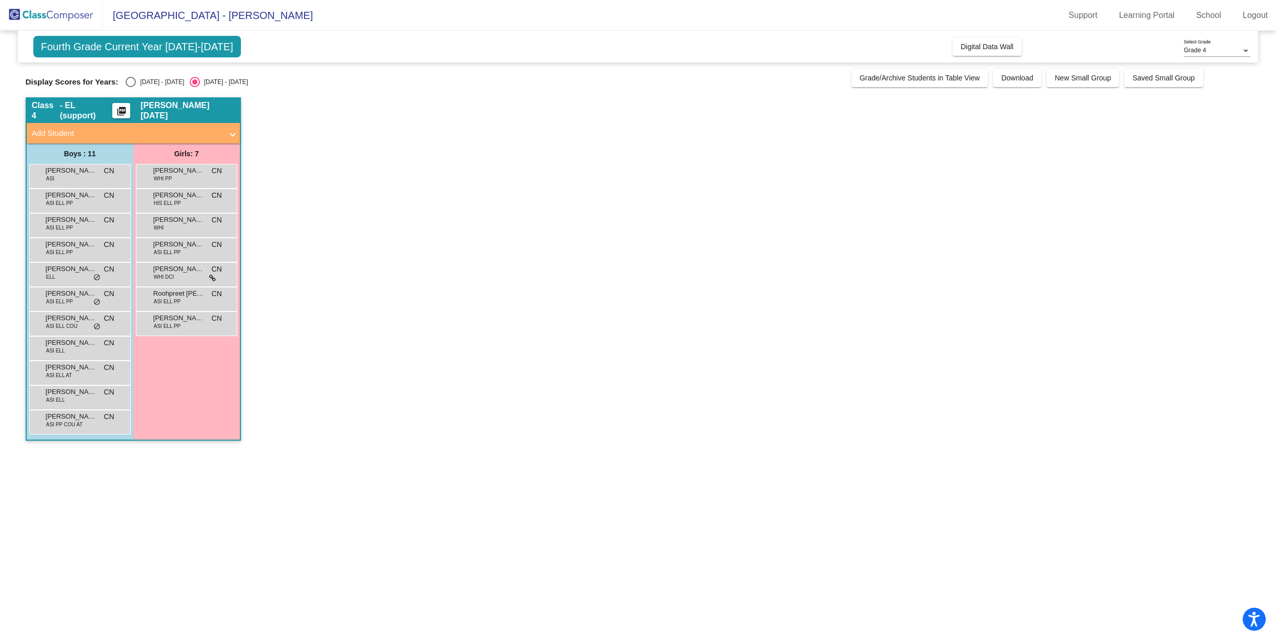
click at [192, 277] on div "Reagan Kenny WHI DCI CN lock do_not_disturb_alt" at bounding box center [186, 273] width 98 height 21
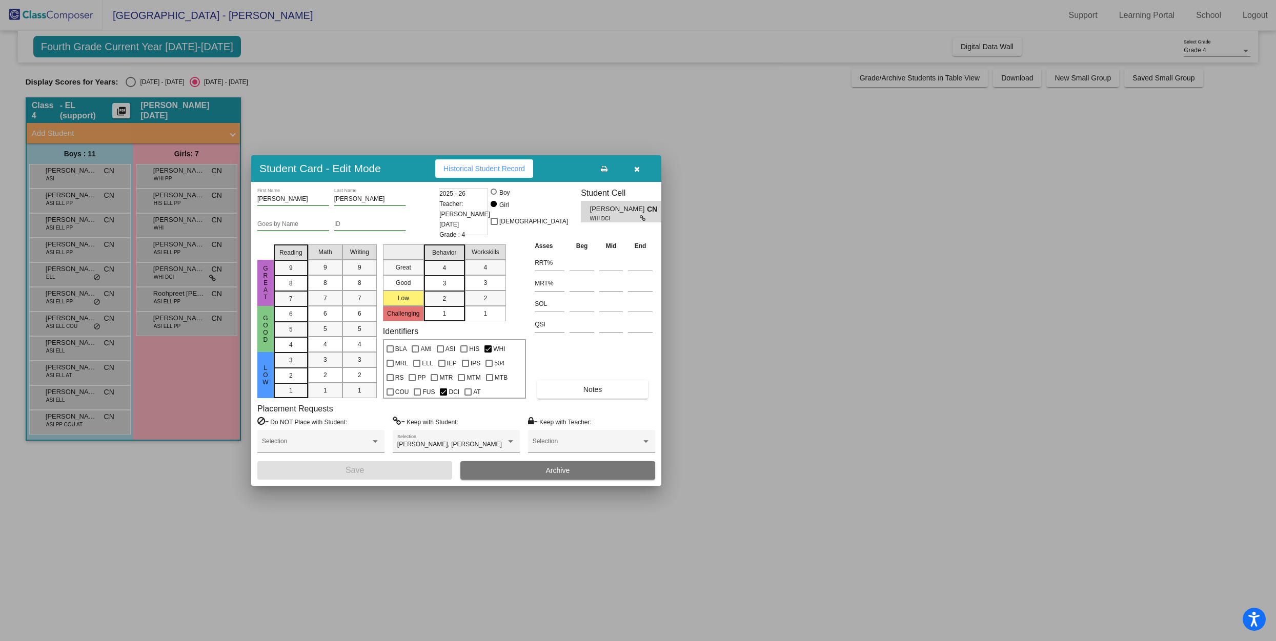
click at [728, 254] on div at bounding box center [638, 320] width 1276 height 641
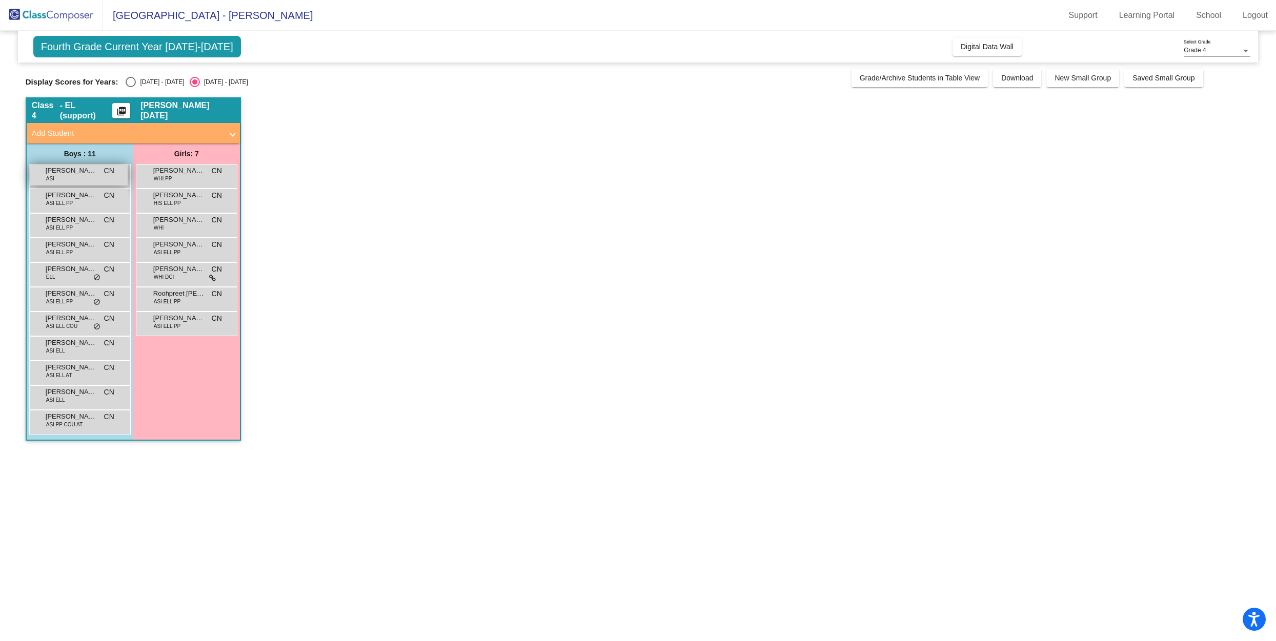
click at [64, 176] on div "Aeydh Syed ASI CN lock do_not_disturb_alt" at bounding box center [79, 175] width 98 height 21
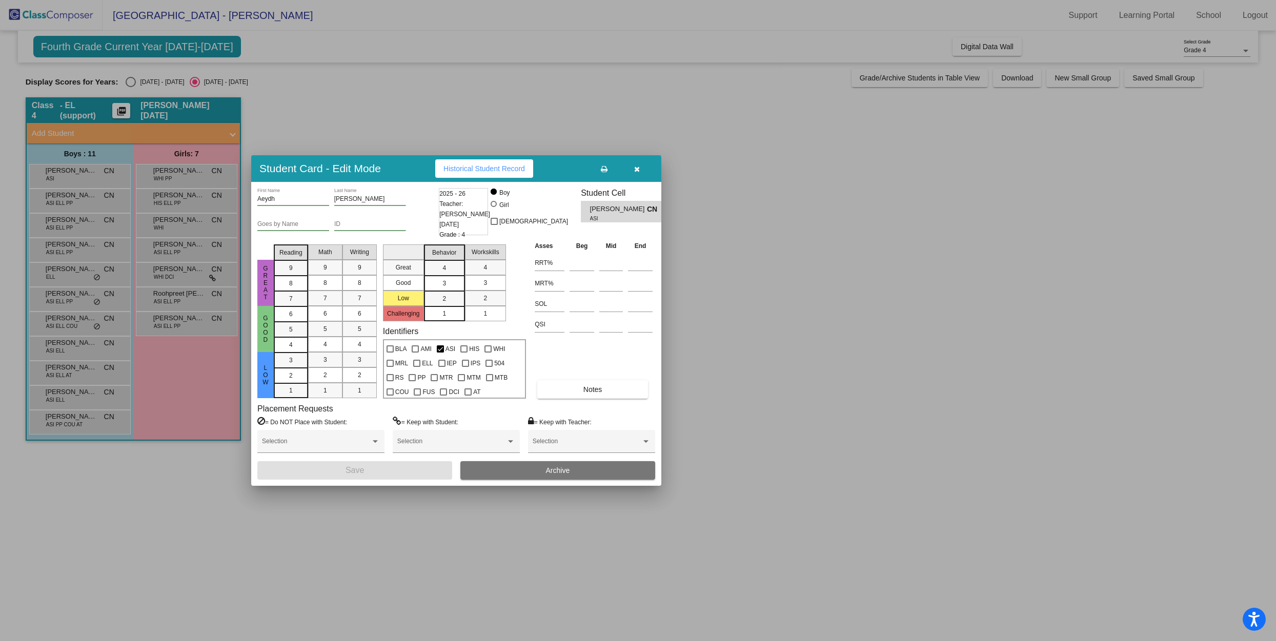
click at [751, 258] on div at bounding box center [638, 320] width 1276 height 641
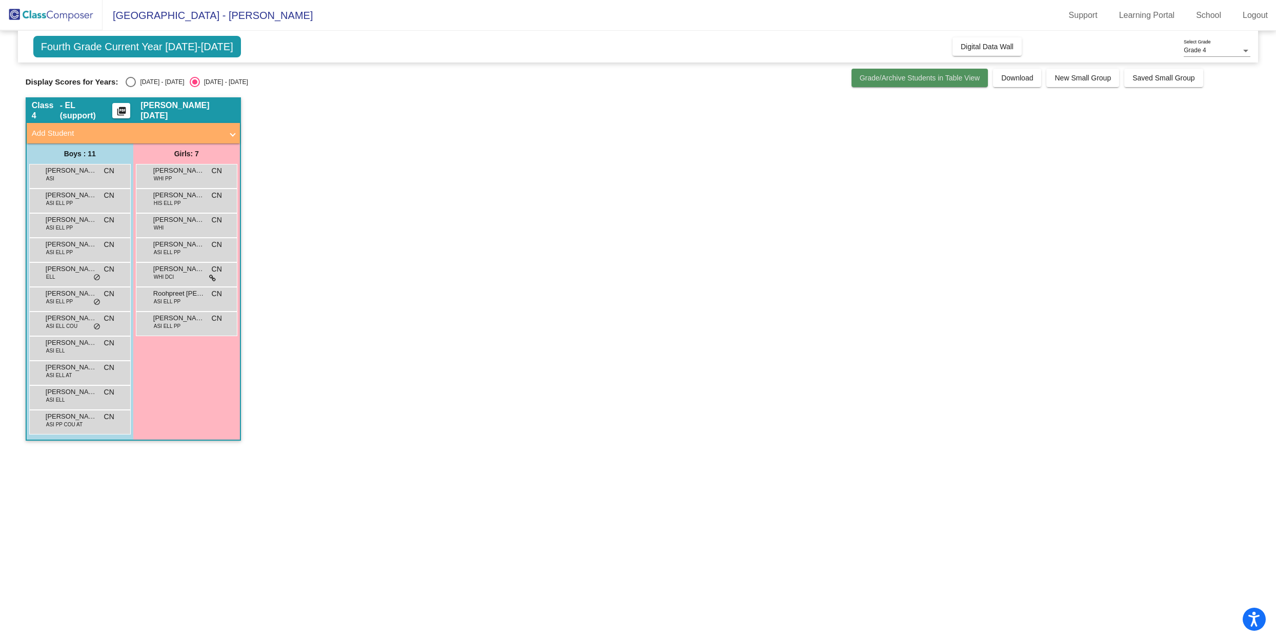
click at [937, 77] on span "Grade/Archive Students in Table View" at bounding box center [920, 78] width 120 height 8
